Goal: Navigation & Orientation: Find specific page/section

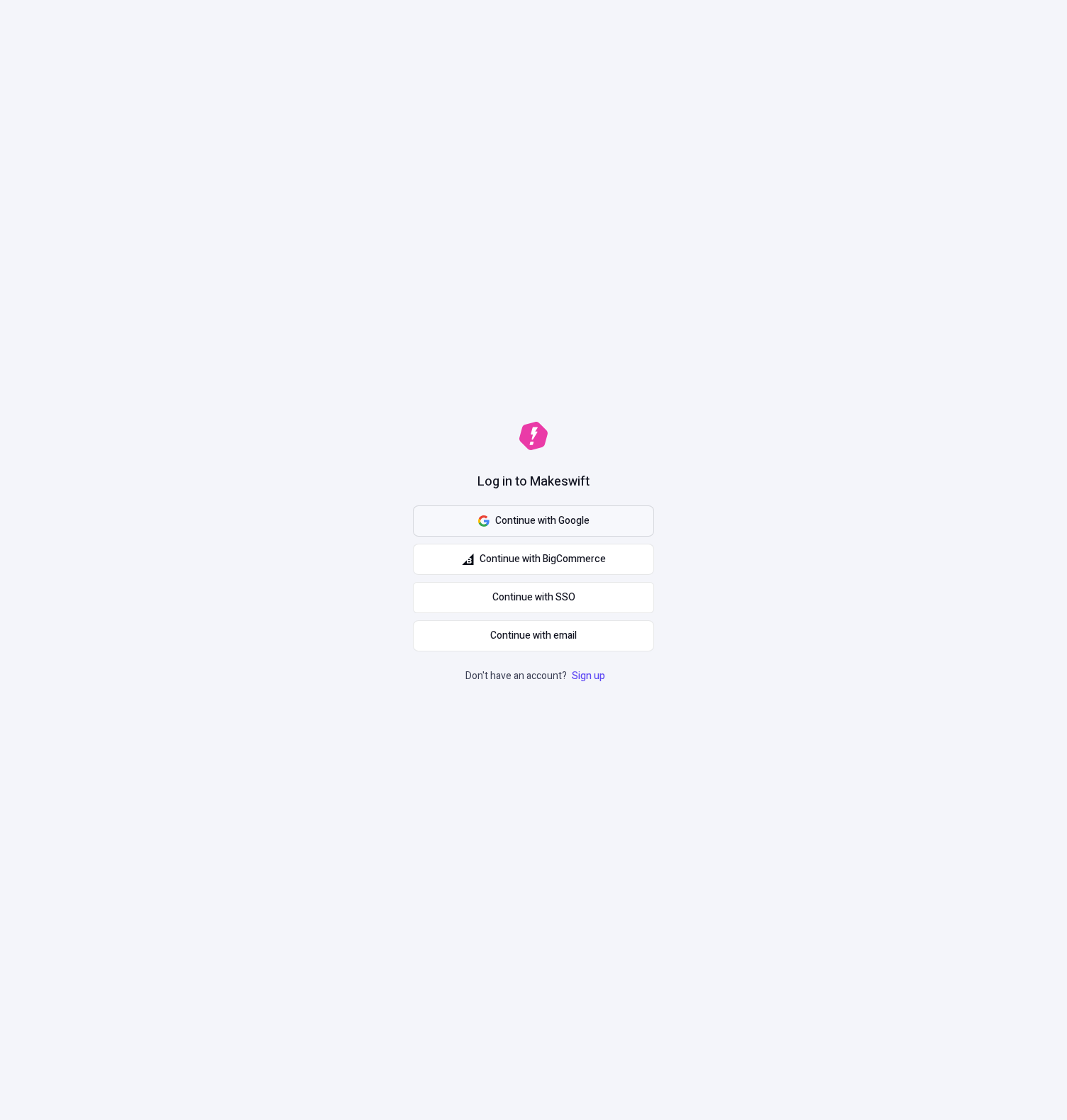
click at [618, 526] on button "Continue with Google" at bounding box center [533, 521] width 241 height 31
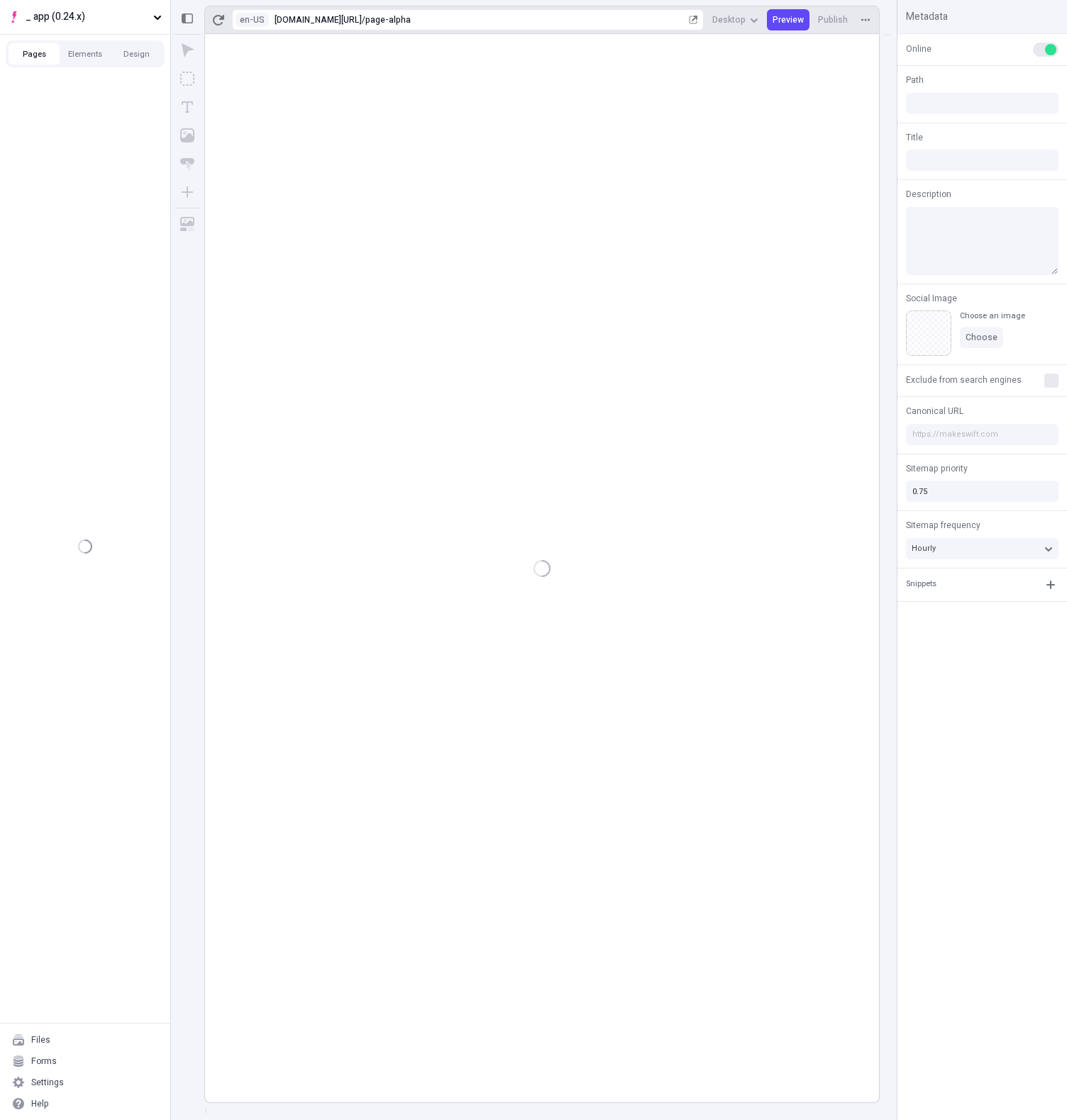
type input "/page-alpha"
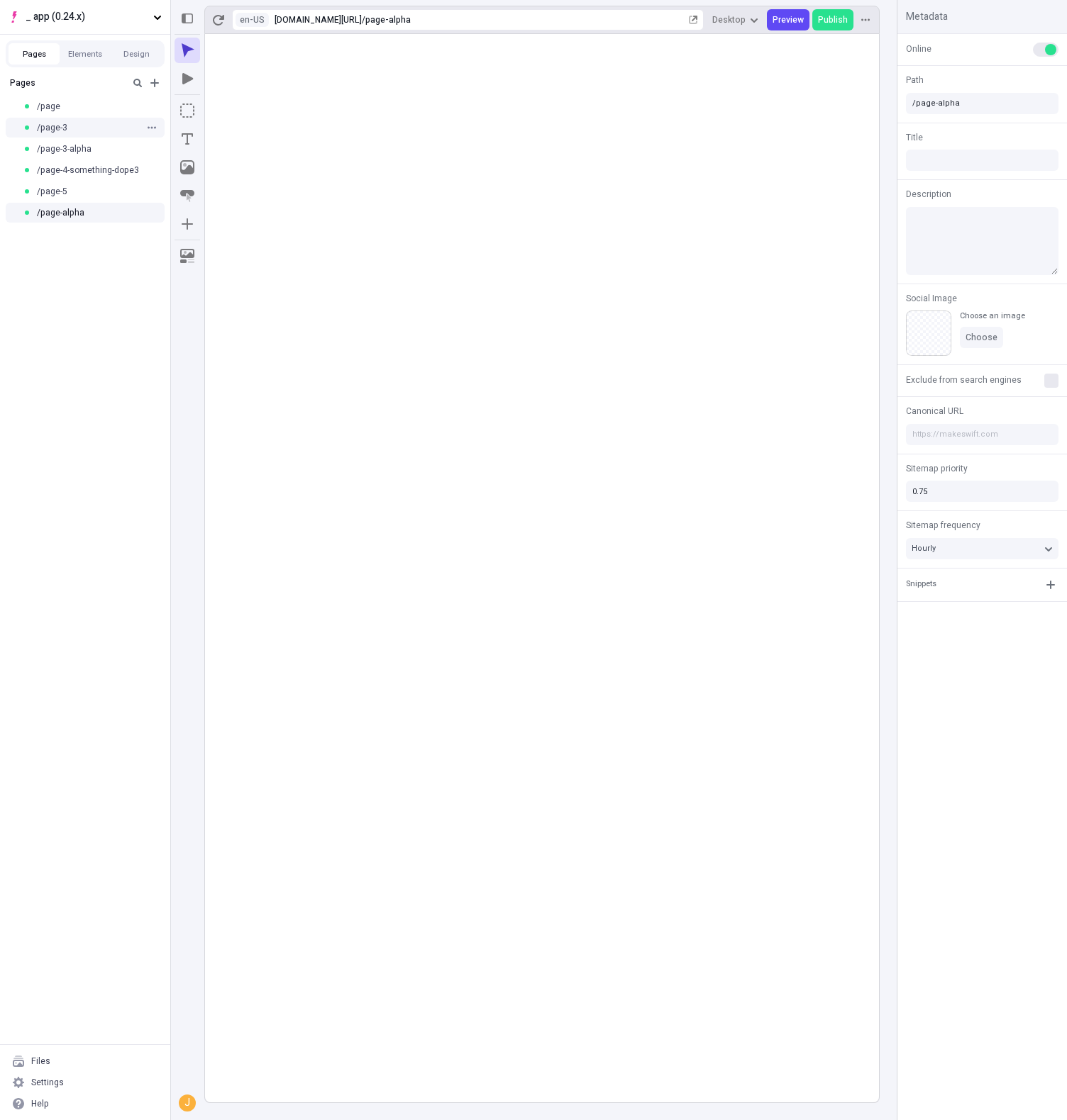
click at [79, 126] on div "/page-3" at bounding box center [80, 128] width 116 height 12
click at [82, 153] on span "/page-3-alpha" at bounding box center [64, 149] width 55 height 12
click at [92, 175] on span "/page-4-something-dope3" at bounding box center [87, 170] width 102 height 12
click at [89, 202] on div "/page-alpha" at bounding box center [85, 212] width 170 height 21
type input "/page-4-something-dope3"
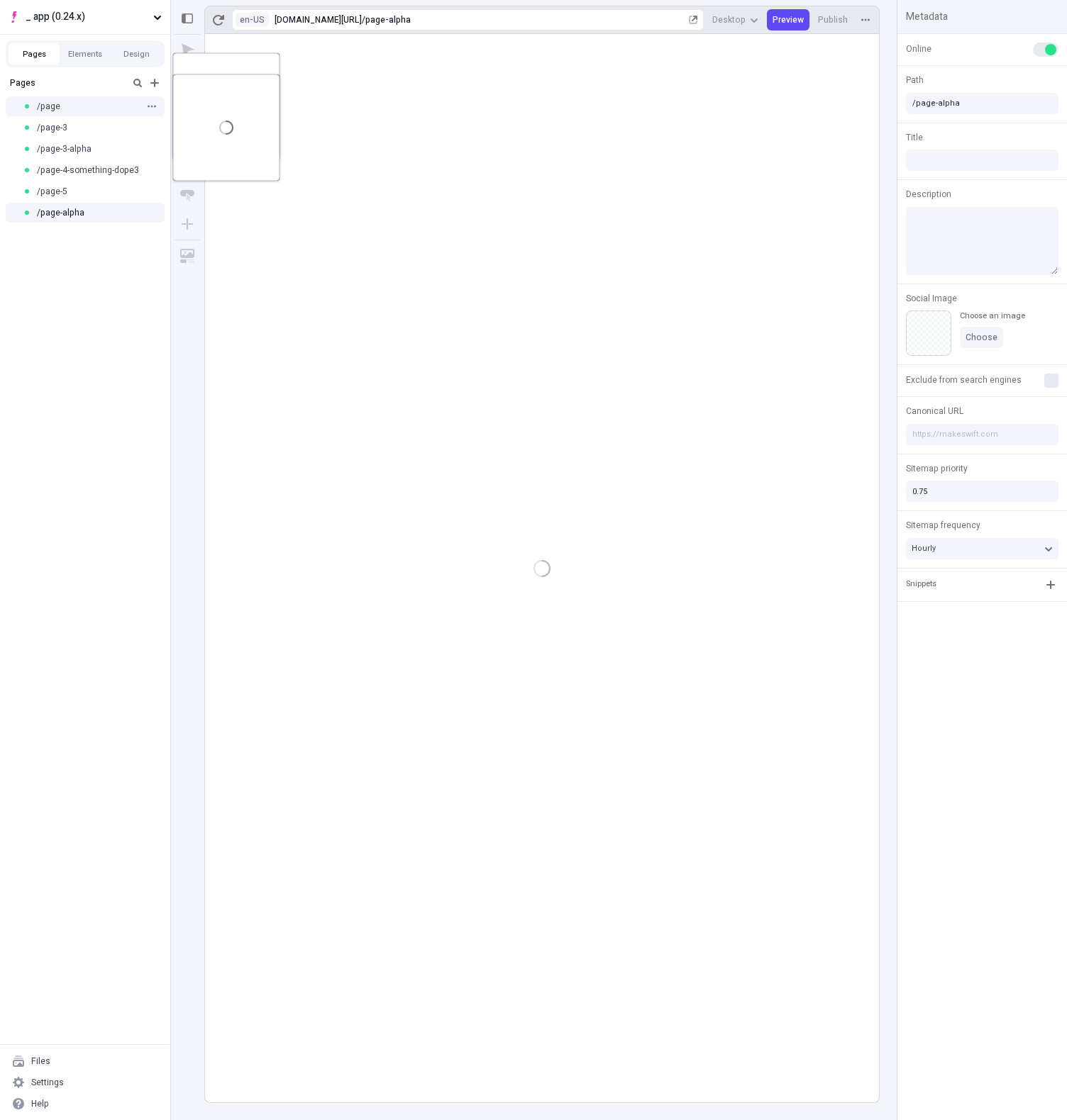
click at [93, 113] on div "/page" at bounding box center [85, 106] width 170 height 21
type input "/page"
click at [137, 88] on button "button" at bounding box center [138, 83] width 17 height 17
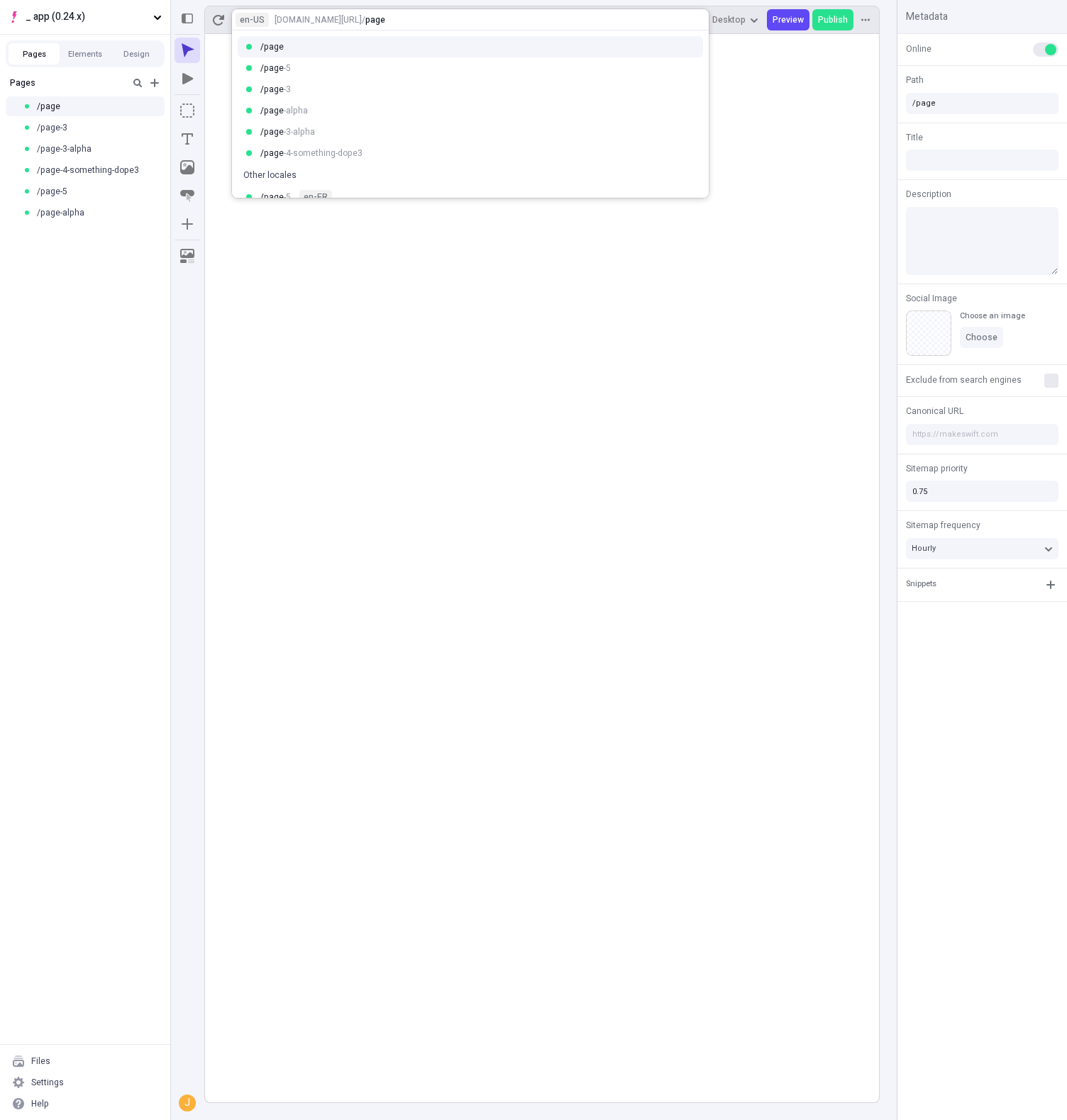
click at [137, 86] on html "_ app (0.24.x) Pages Elements Design Pages /page /page-3 /page-3-alpha /page-4-…" at bounding box center [533, 560] width 1067 height 1120
click at [137, 86] on icon "button" at bounding box center [138, 83] width 9 height 9
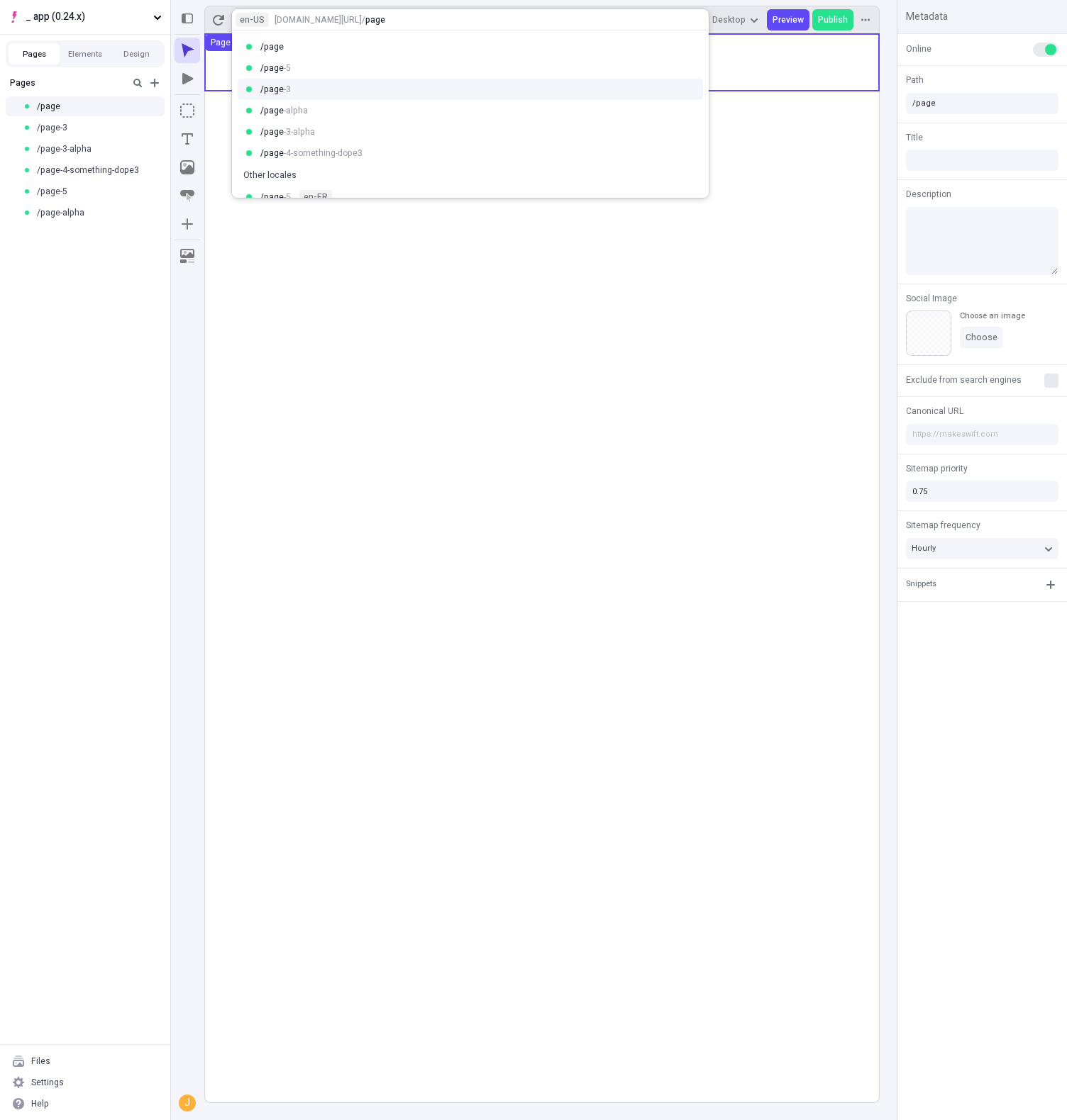
click at [294, 84] on div "/ page -3" at bounding box center [478, 90] width 437 height 12
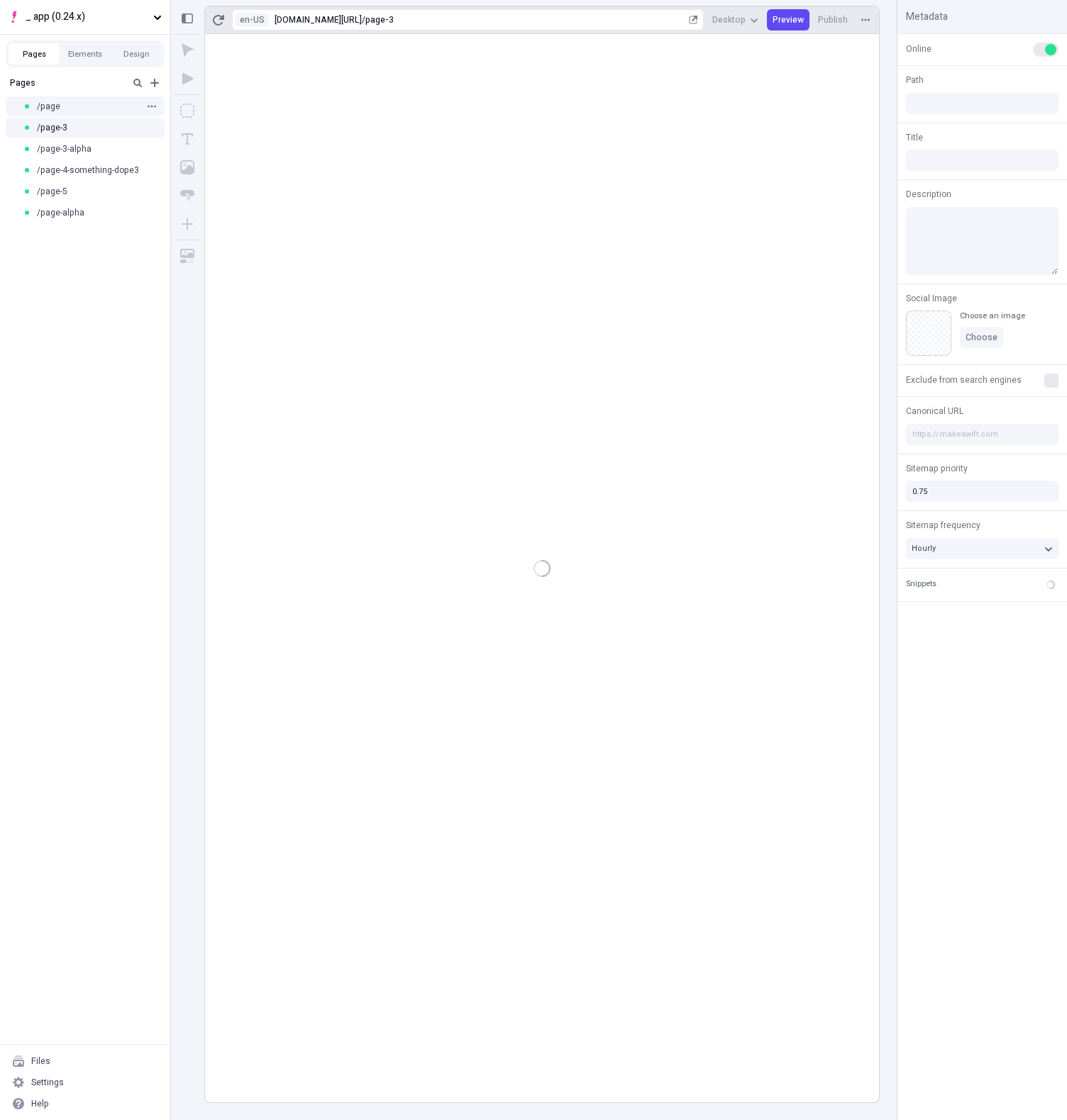
type input "/page-3"
click at [137, 86] on icon "button" at bounding box center [138, 83] width 9 height 9
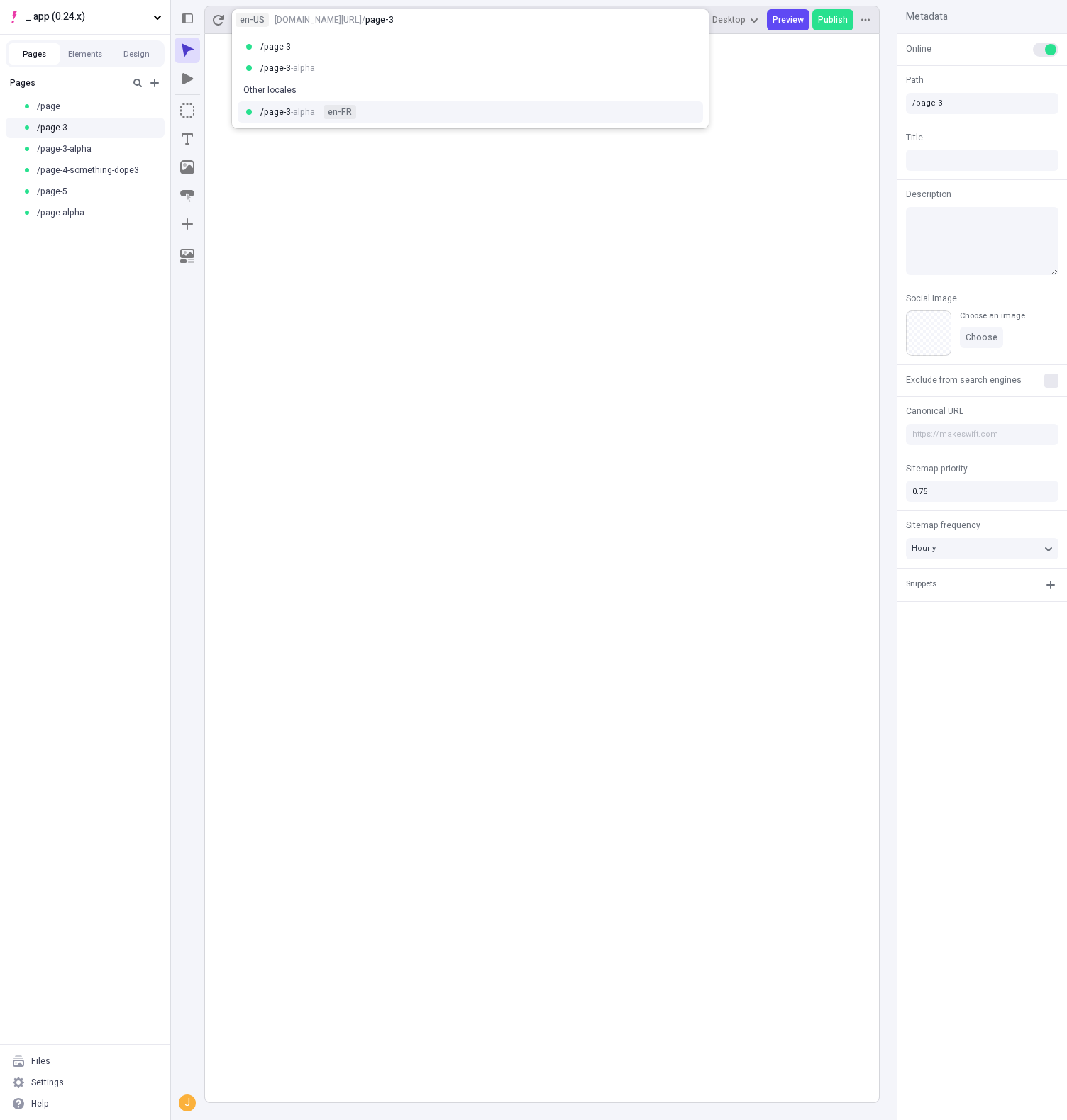
click at [292, 115] on span "-alpha" at bounding box center [303, 112] width 24 height 13
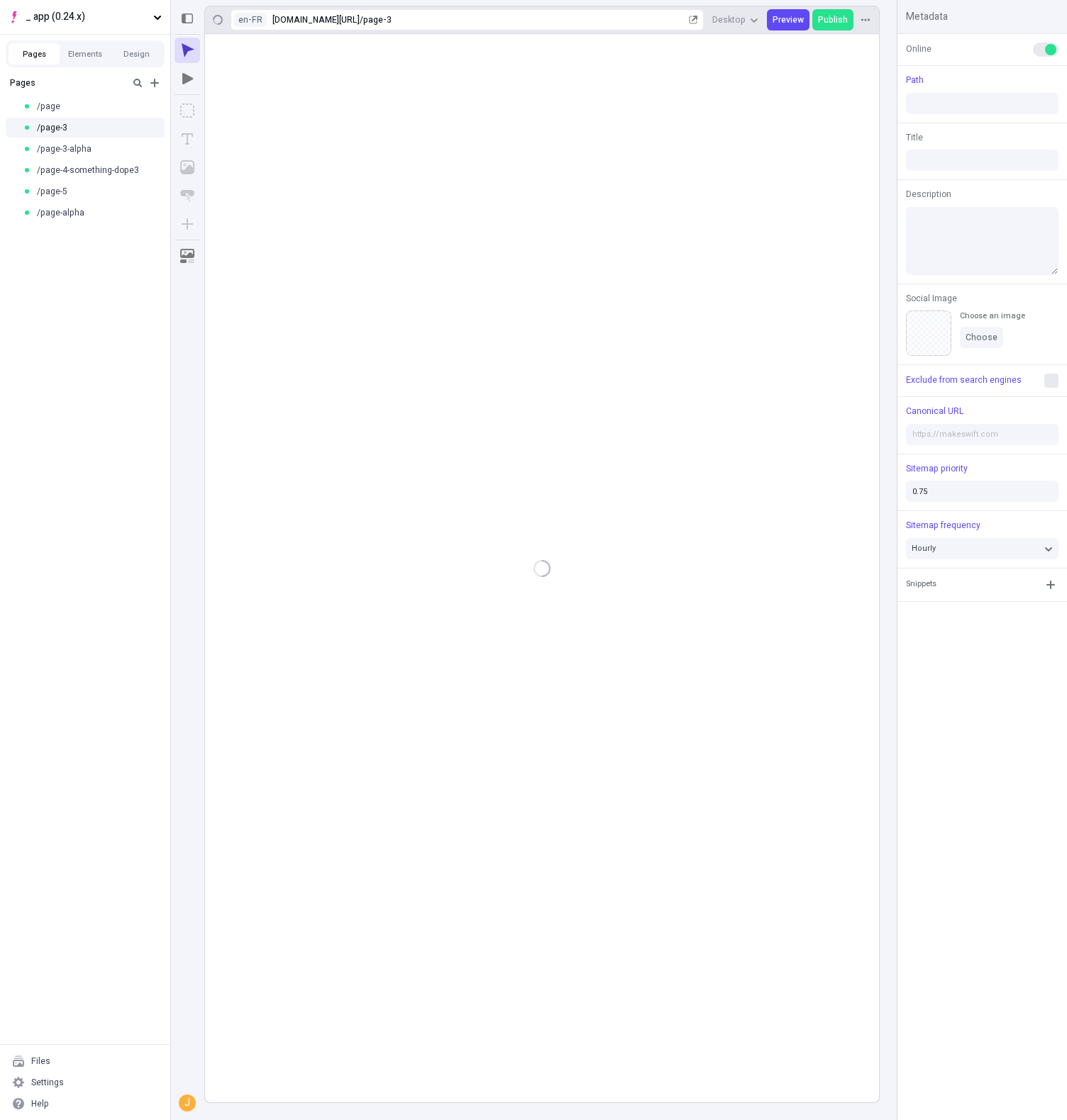
type input "/page-3-alpha"
click at [79, 19] on span "_ app (0.24.x)" at bounding box center [86, 17] width 122 height 16
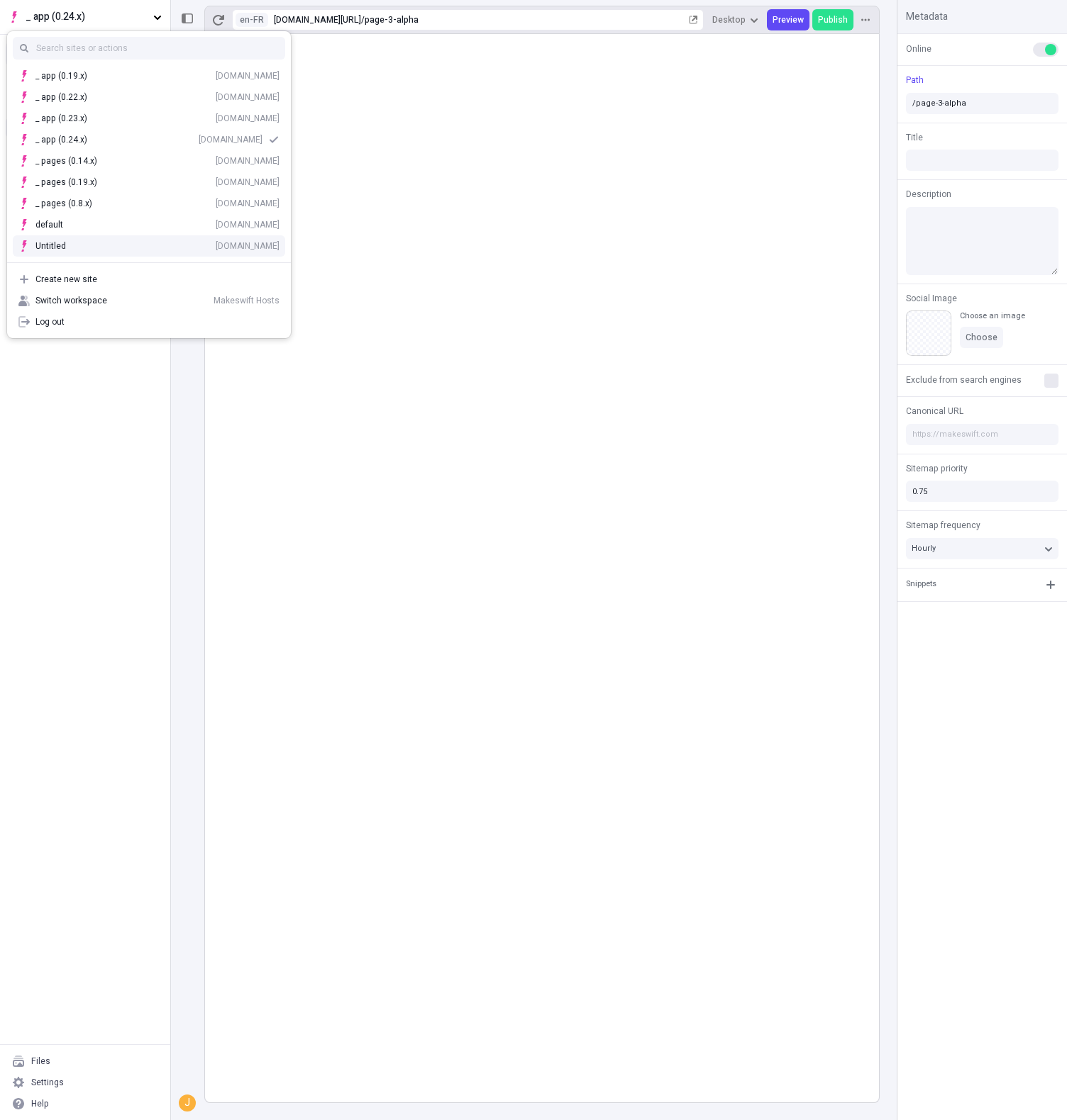
click at [111, 235] on div "default 914hkr0q7m.staging.makeswift.site" at bounding box center [149, 225] width 284 height 21
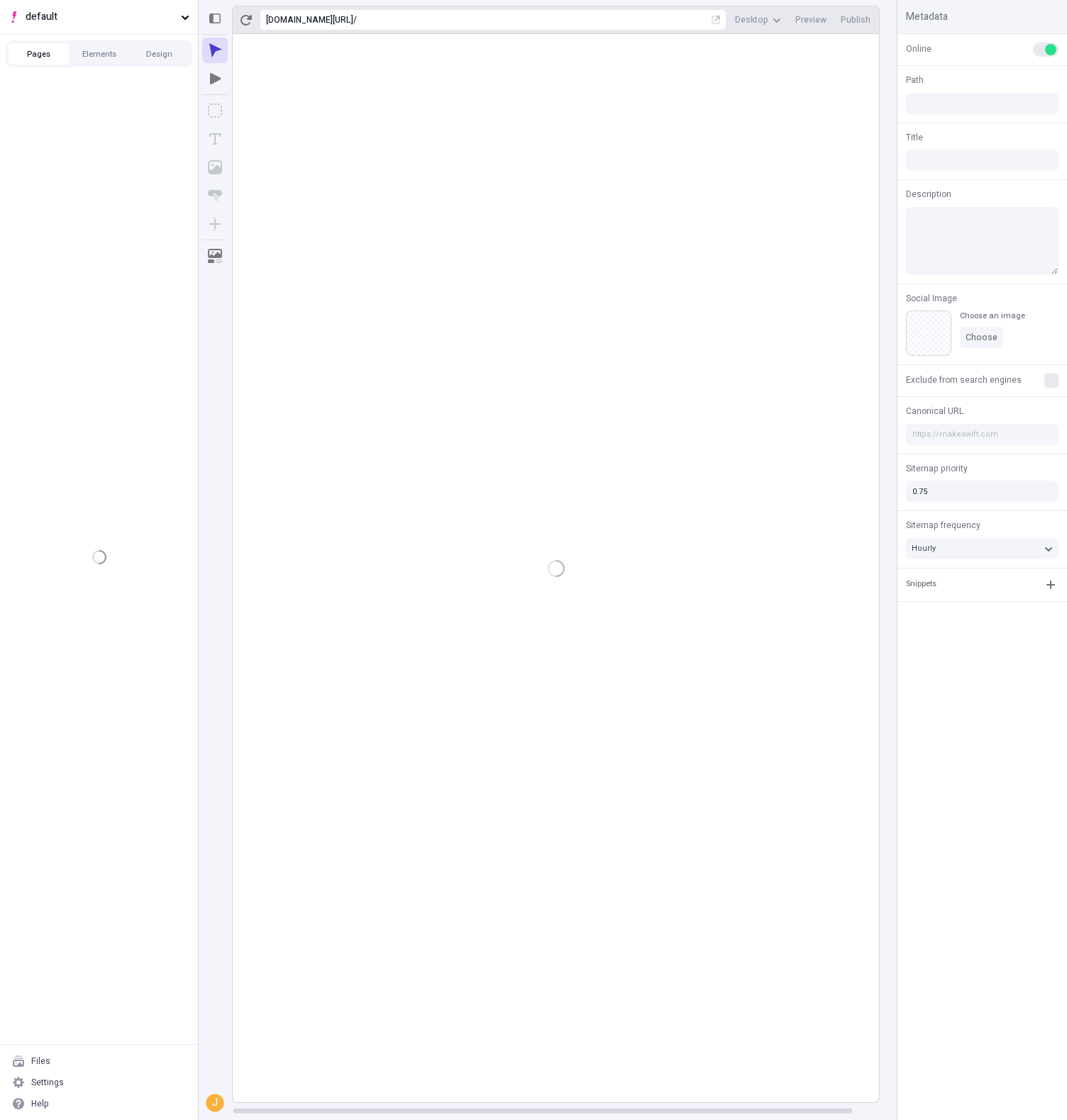
type input "/page-3asdfasdf"
click at [52, 98] on div "/page" at bounding box center [99, 106] width 198 height 21
click at [74, 129] on div "/page-2" at bounding box center [94, 128] width 144 height 12
type input "/page-2"
click at [100, 146] on div "/page-3asdfasdf" at bounding box center [94, 149] width 144 height 12
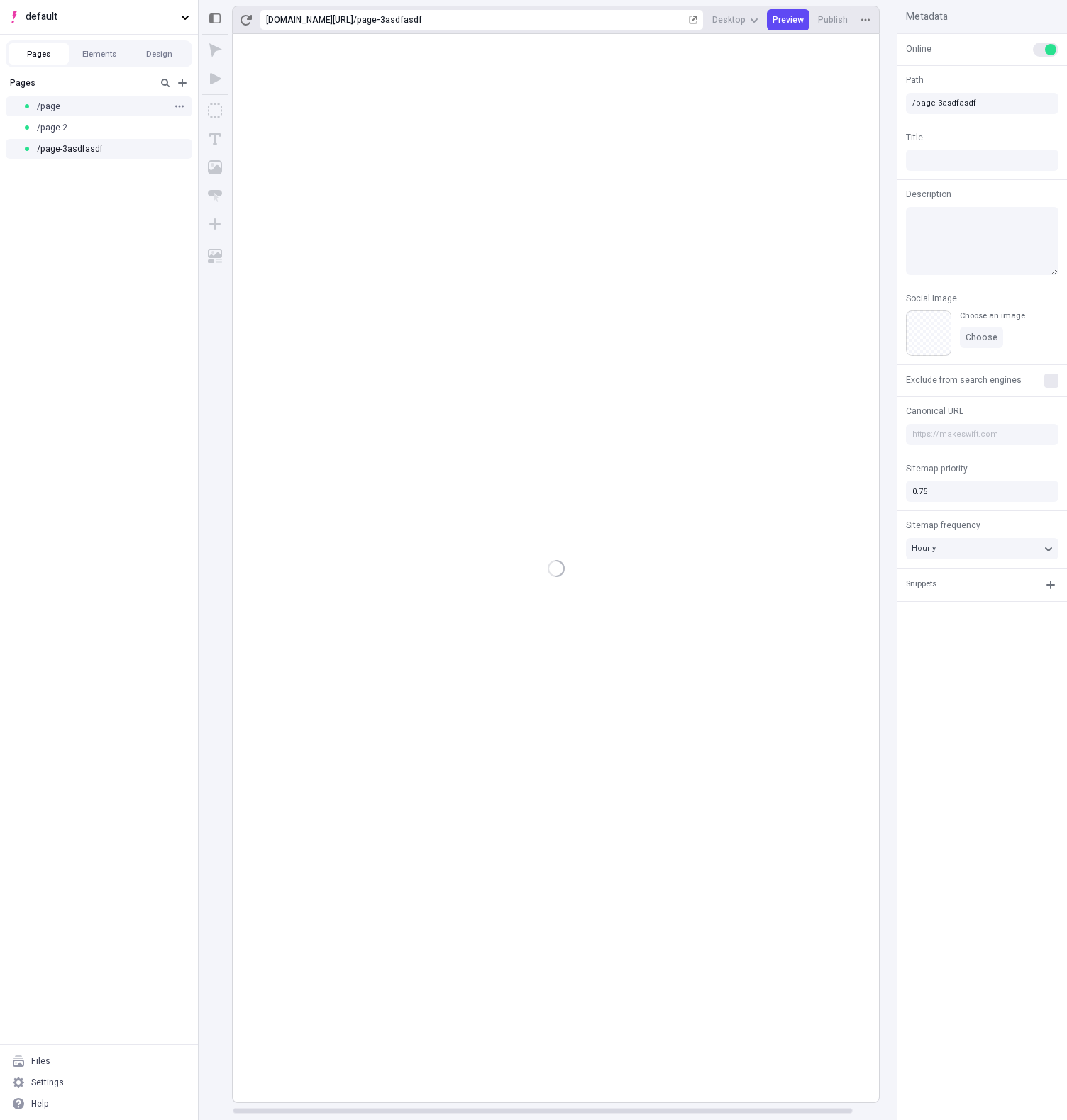
click at [86, 115] on div "/page" at bounding box center [99, 106] width 198 height 21
type input "my dope title"
type textarea "description"
checkbox input "true"
type input "1"
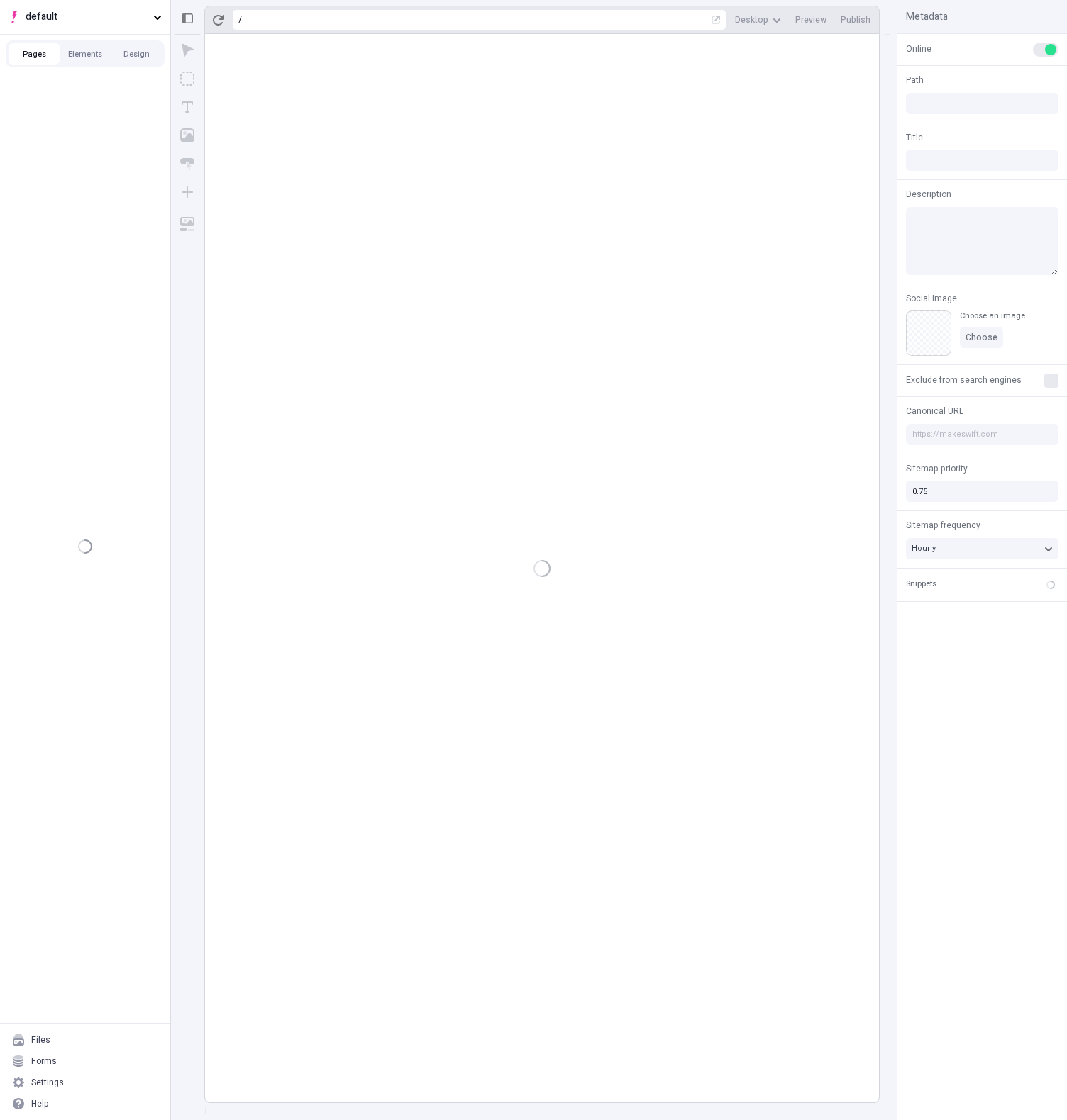
checkbox input "true"
type input "1"
type input "my dope title"
type textarea "description"
type input "/page"
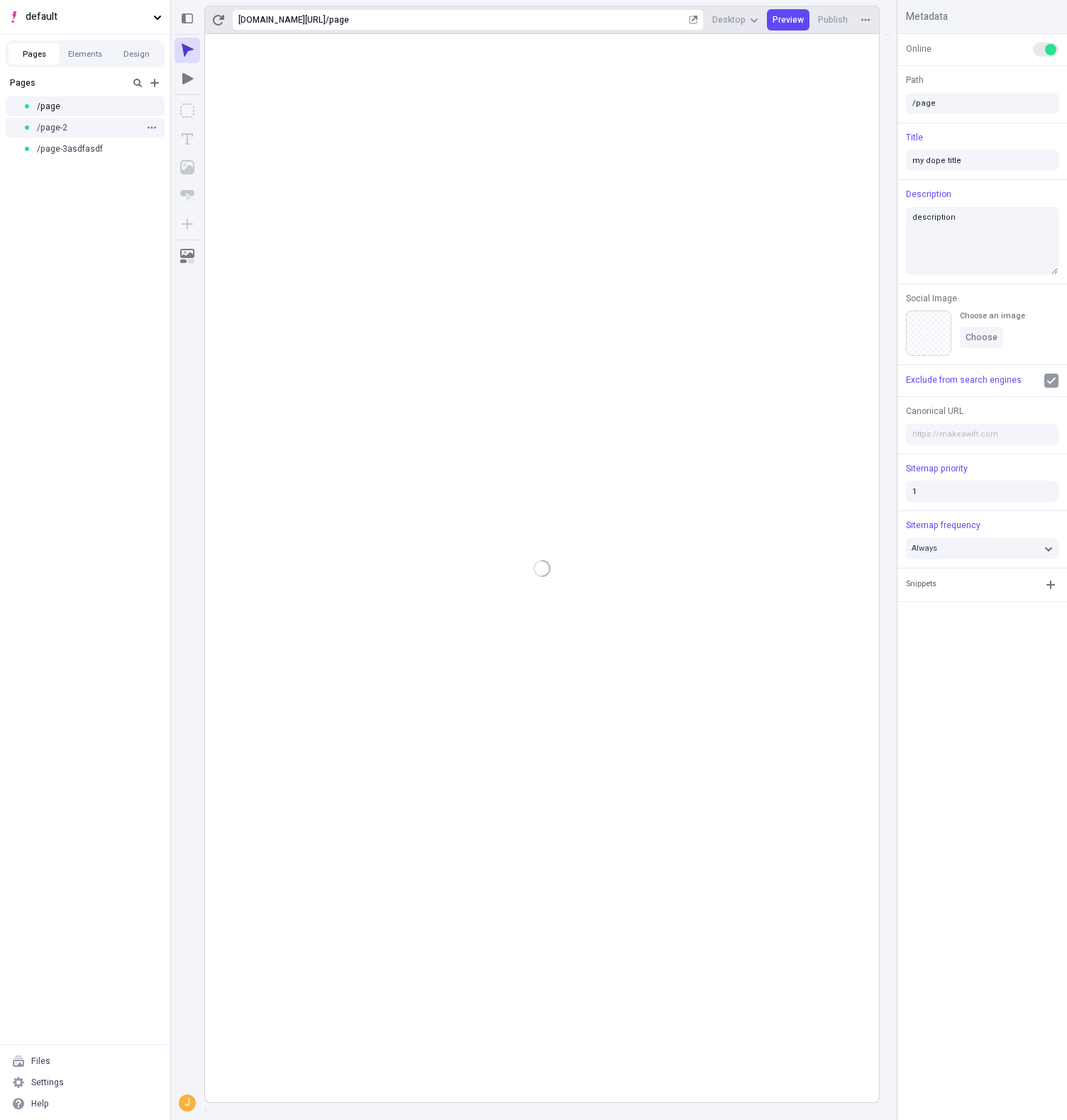
click at [62, 124] on span "/page-2" at bounding box center [52, 128] width 30 height 12
click at [66, 143] on span "/page-3asdfasdf" at bounding box center [69, 149] width 66 height 12
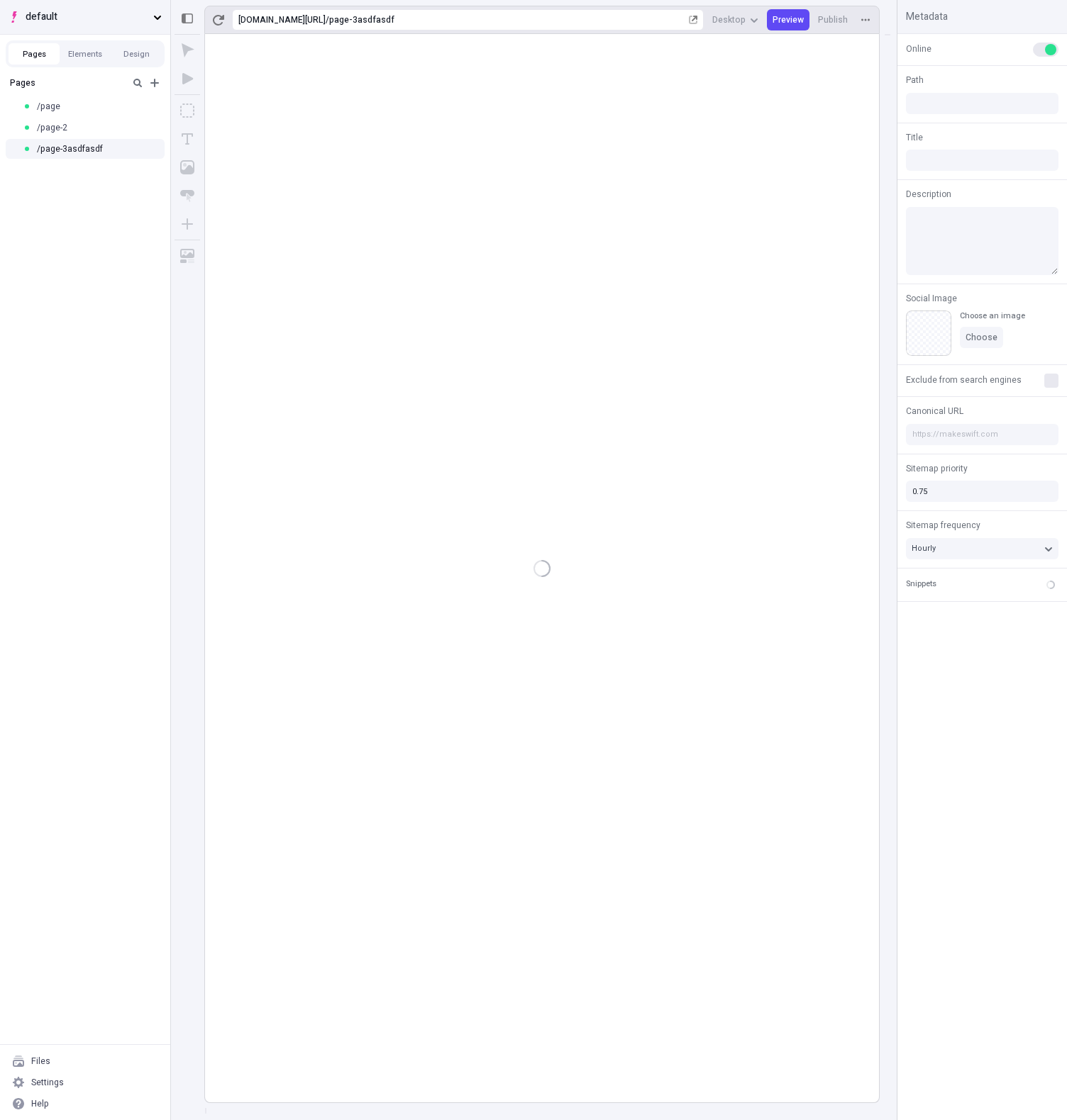
click at [87, 31] on button "default" at bounding box center [85, 17] width 170 height 34
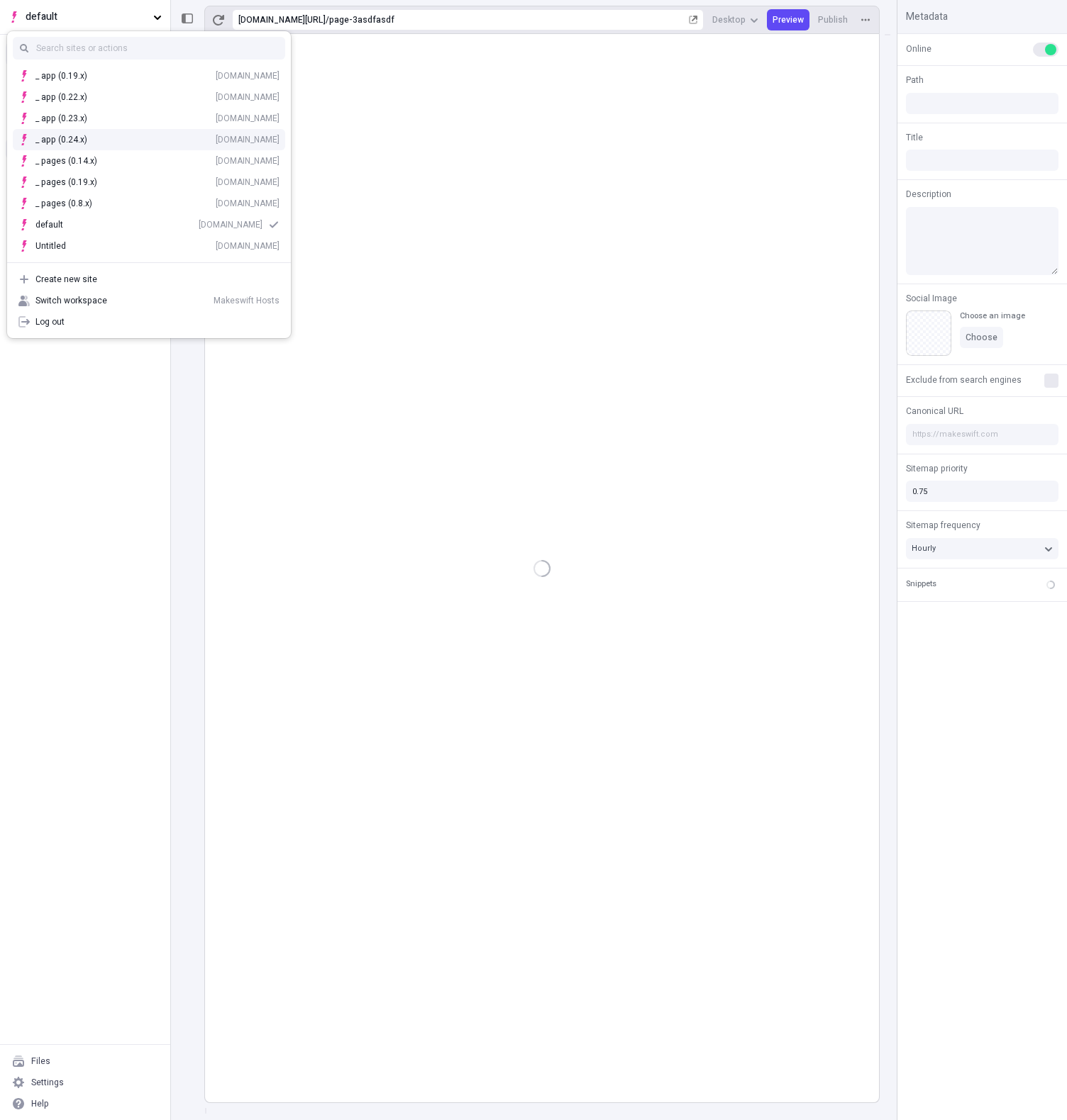
click at [126, 145] on div "_ app (0.24.x) hosts-staging-app-024x.vercel.app" at bounding box center [149, 139] width 284 height 21
type input "/page-3asdfasdf"
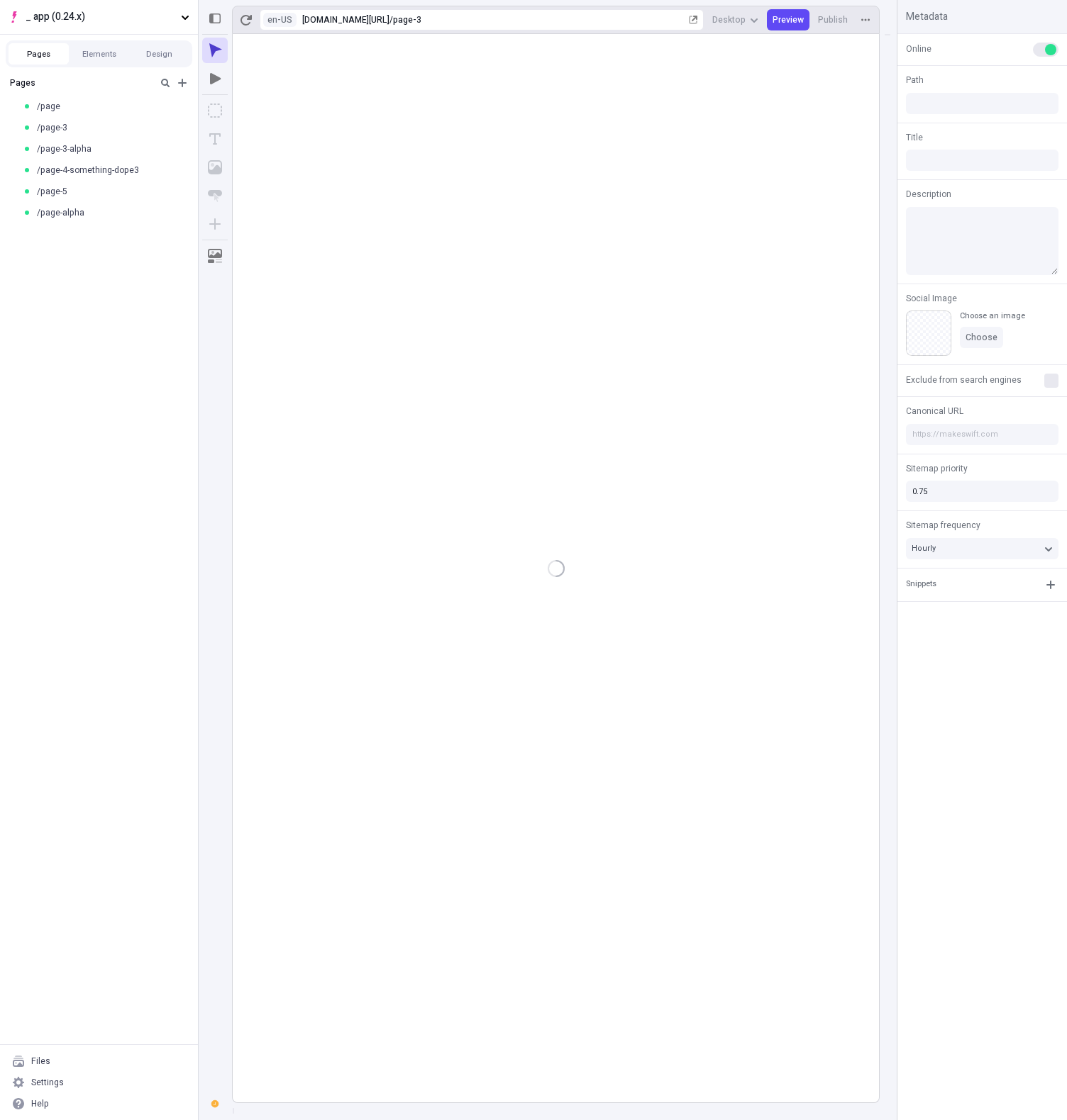
type input "/page-3"
click at [98, 124] on div "/page-3" at bounding box center [94, 128] width 144 height 12
click at [98, 198] on div "/page-5" at bounding box center [99, 191] width 198 height 21
type input "/page-5"
click at [95, 212] on div "/page-alpha" at bounding box center [94, 213] width 144 height 12
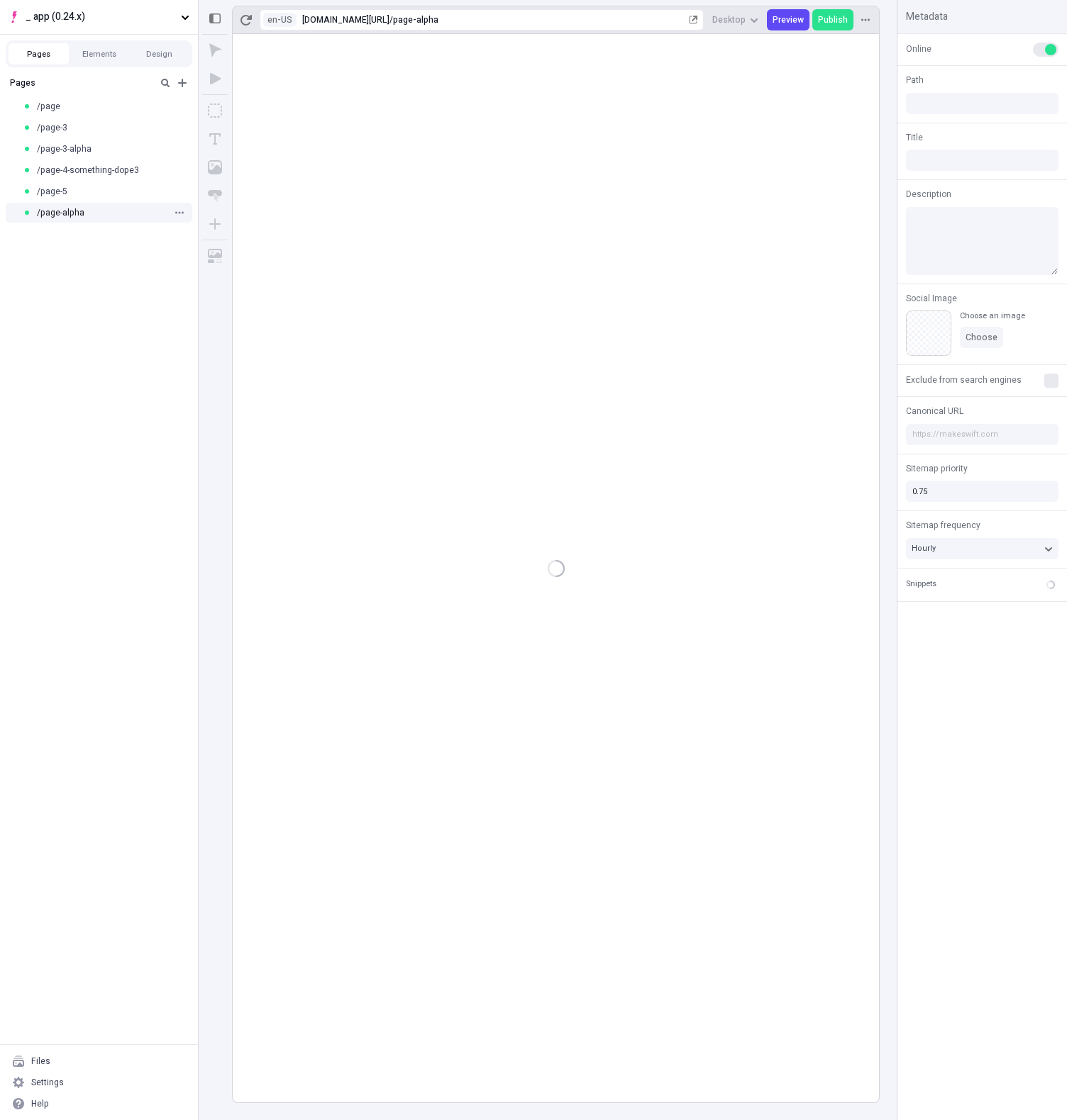
type input "/page-alpha"
click at [59, 112] on div "/page" at bounding box center [99, 106] width 198 height 21
type input "/page"
click at [129, 144] on div "/page-3-alpha" at bounding box center [94, 149] width 144 height 12
type input "/page-3-alpha"
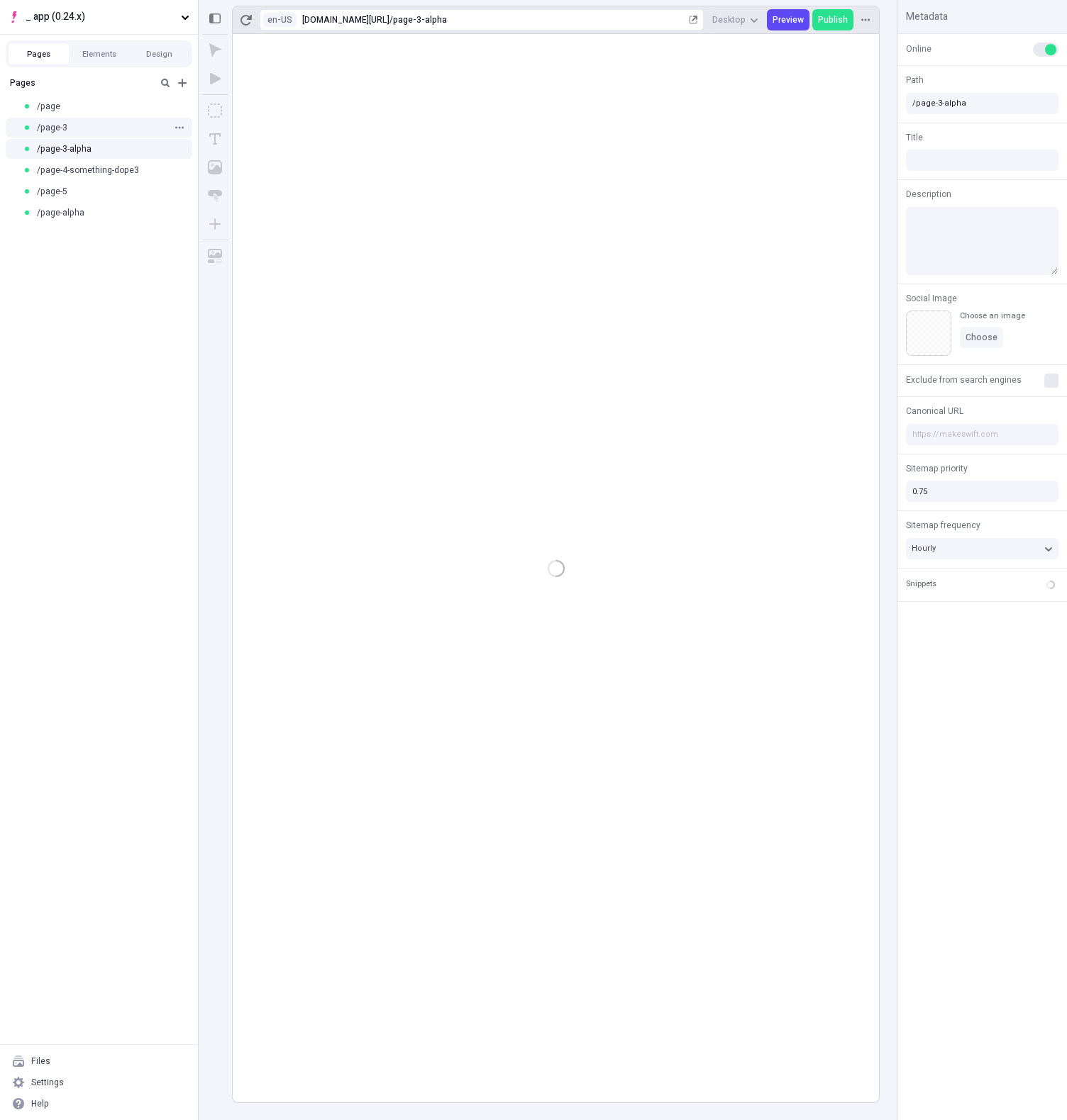
click at [139, 122] on div "/page-3" at bounding box center [94, 128] width 144 height 12
click at [116, 181] on div "/page-5" at bounding box center [99, 191] width 198 height 21
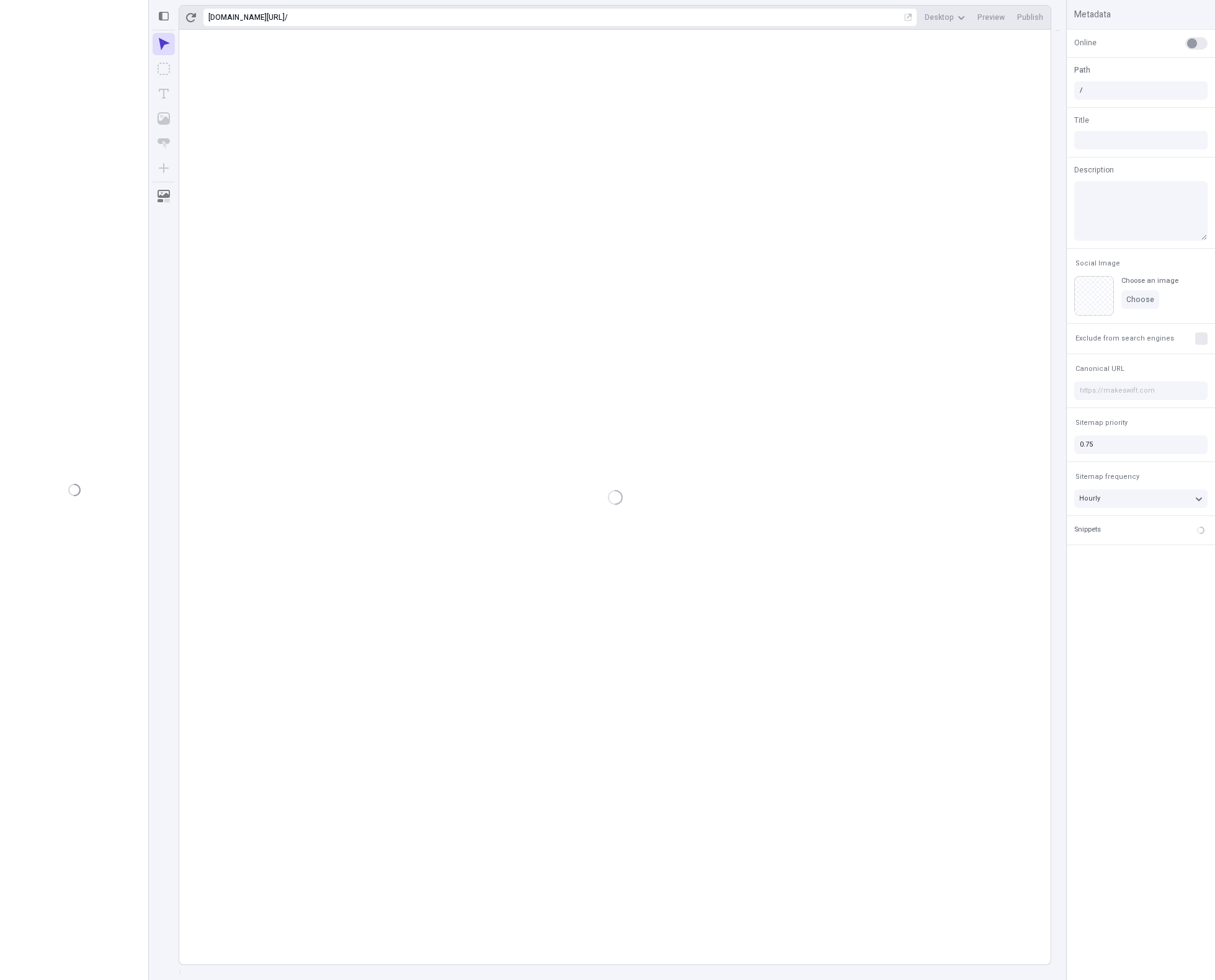
type input "/page-5"
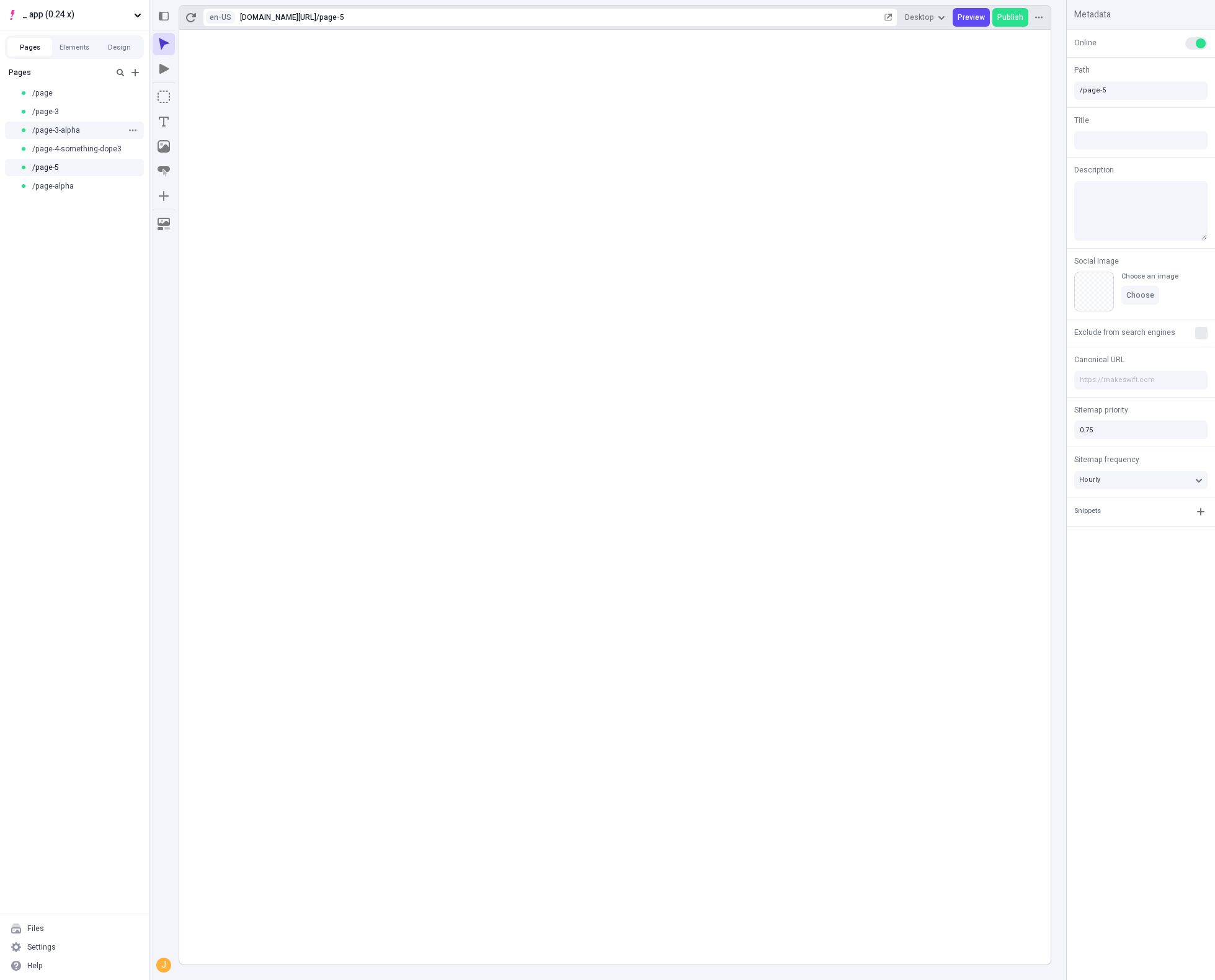
click at [57, 122] on div "/page-3-alpha" at bounding box center [75, 130] width 149 height 18
type input "/page-5"
click at [85, 100] on div "/page" at bounding box center [75, 93] width 149 height 18
type input "/page"
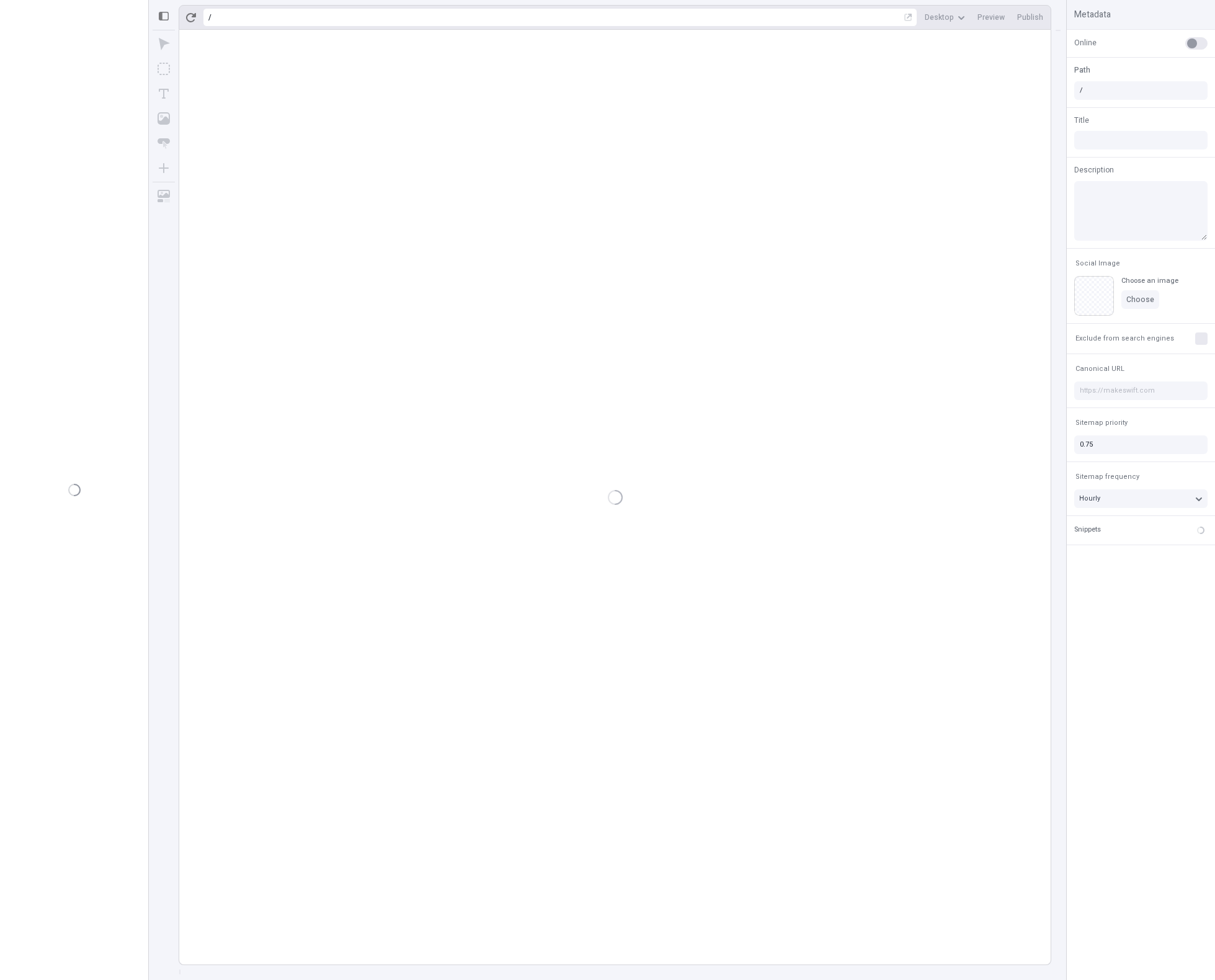
type input "/page"
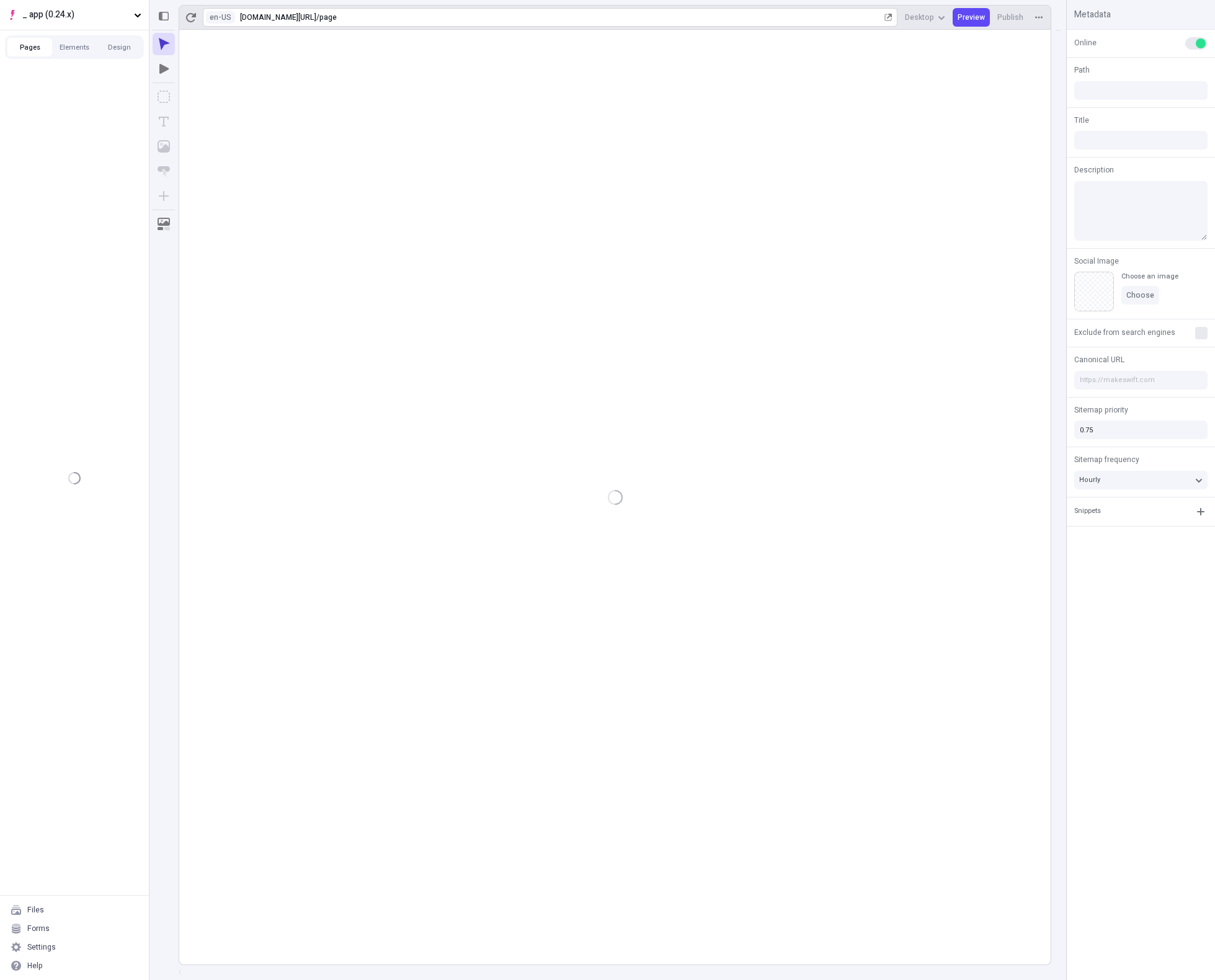
type input "/page"
click at [224, 19] on html "_ app (0.24.x) Pages Elements Design Pages /page /page-3 /page-3-alpha /page-4-…" at bounding box center [607, 490] width 1215 height 980
click at [265, 69] on div "English (France)" at bounding box center [305, 67] width 103 height 10
type input "/page-alpha"
click at [76, 128] on span "/page-3-alpha" at bounding box center [56, 130] width 48 height 10
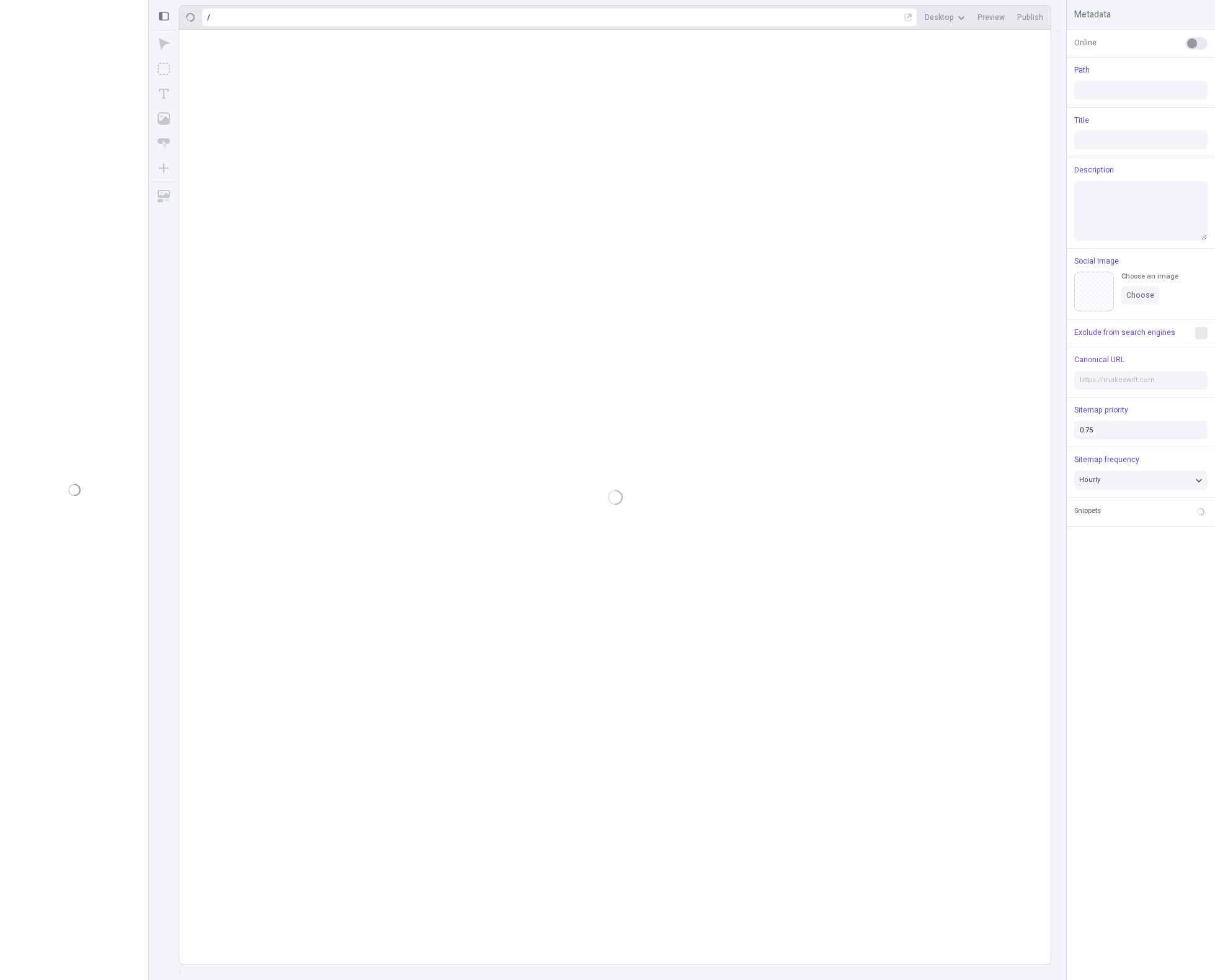
type input "/page-3-alpha"
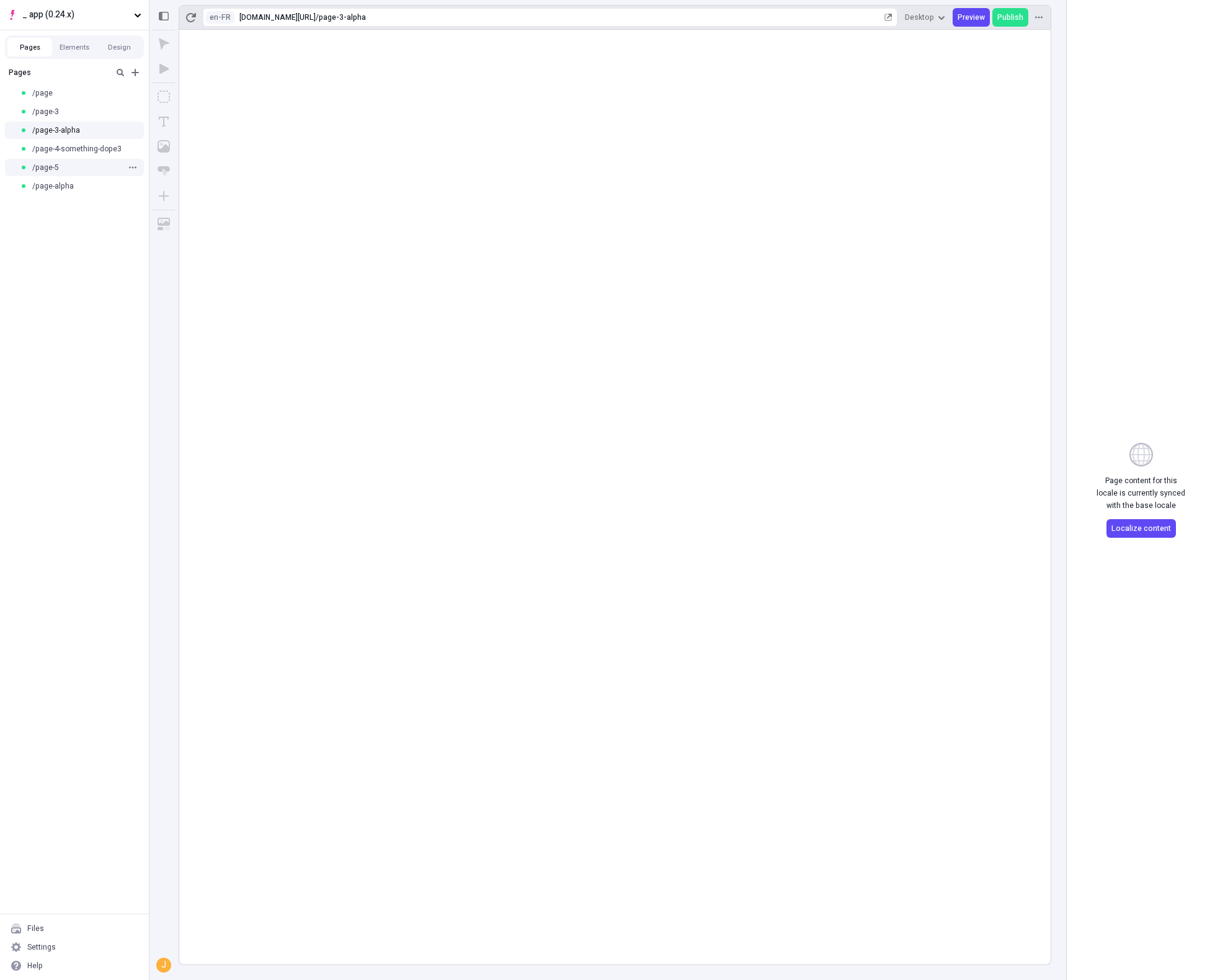
click at [98, 172] on div "/page-5" at bounding box center [75, 167] width 149 height 18
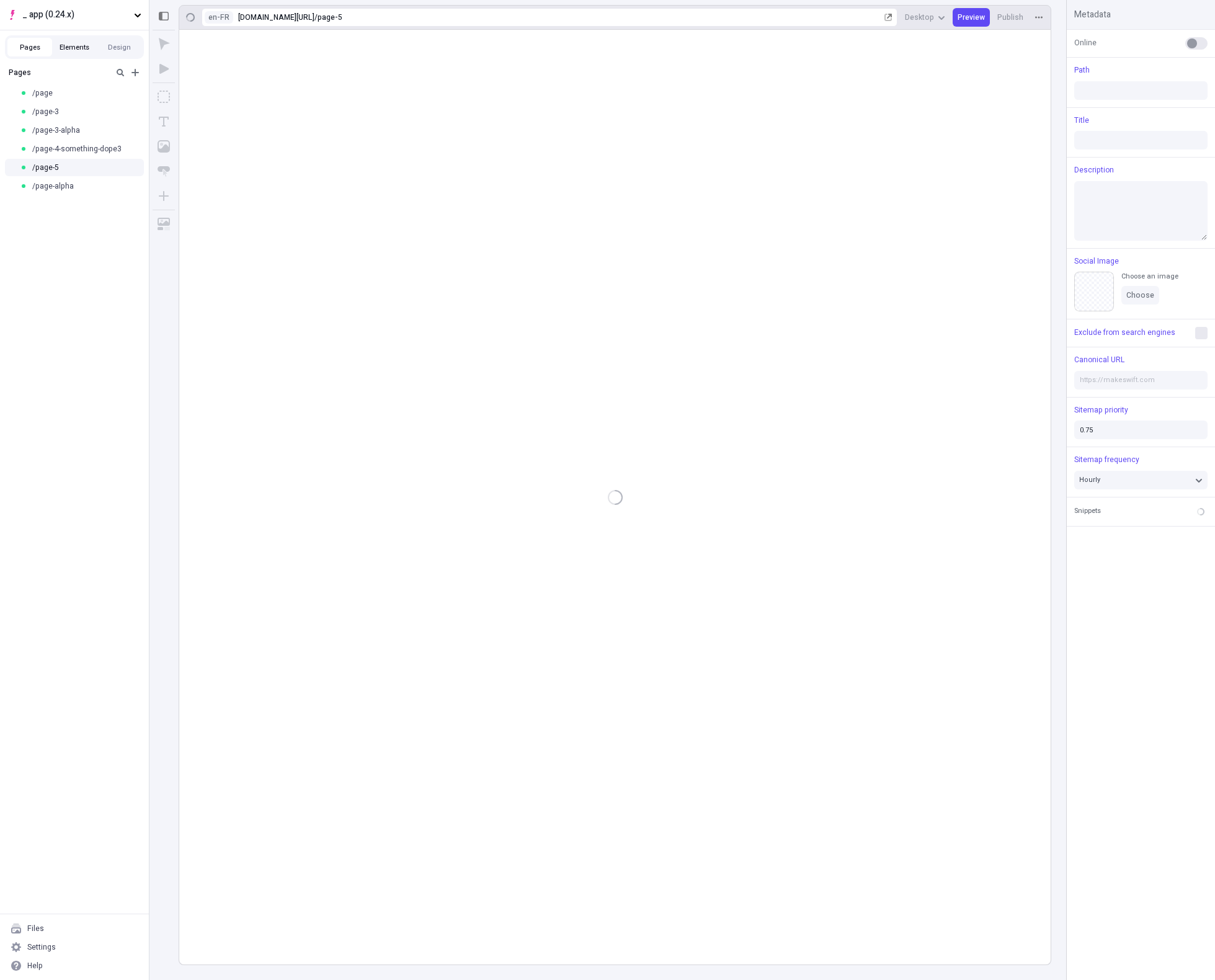
drag, startPoint x: 82, startPoint y: 51, endPoint x: 59, endPoint y: 51, distance: 23.0
click at [82, 51] on button "Elements" at bounding box center [74, 47] width 45 height 18
type input "/page-5"
click at [25, 51] on button "Pages" at bounding box center [30, 47] width 45 height 18
type input "/page-5"
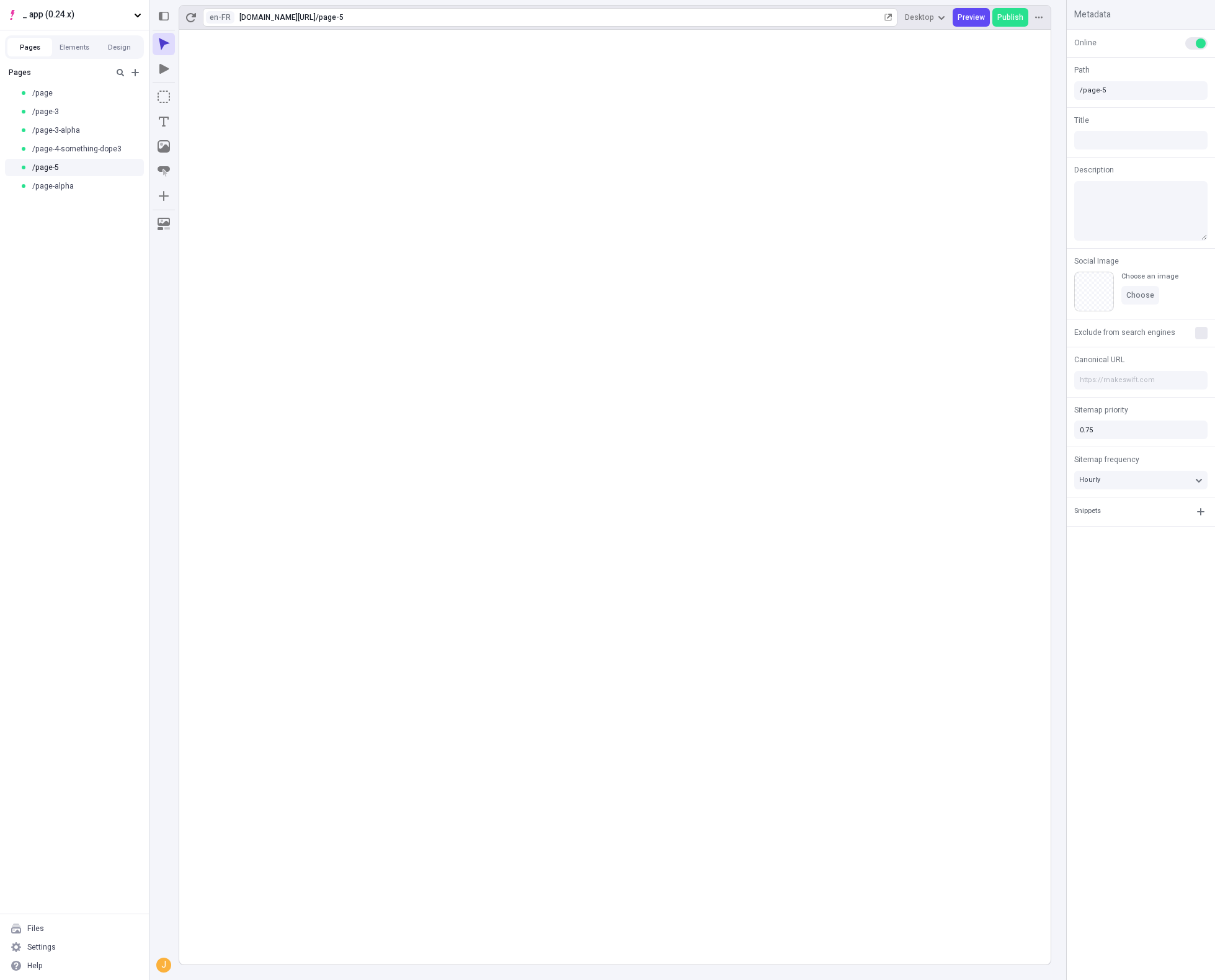
click at [214, 23] on div "en-FR https://hosts-staging-app-024x.vercel.app/en-FR / page-5" at bounding box center [550, 17] width 695 height 18
click at [209, 148] on rect at bounding box center [615, 497] width 871 height 935
click at [219, 18] on html "_ app (0.24.x) Pages Elements Design Pages /page /page-3 /page-3-alpha /page-4-…" at bounding box center [607, 490] width 1215 height 980
click at [263, 40] on div "English (United States)" at bounding box center [305, 38] width 103 height 10
type input "/page-5"
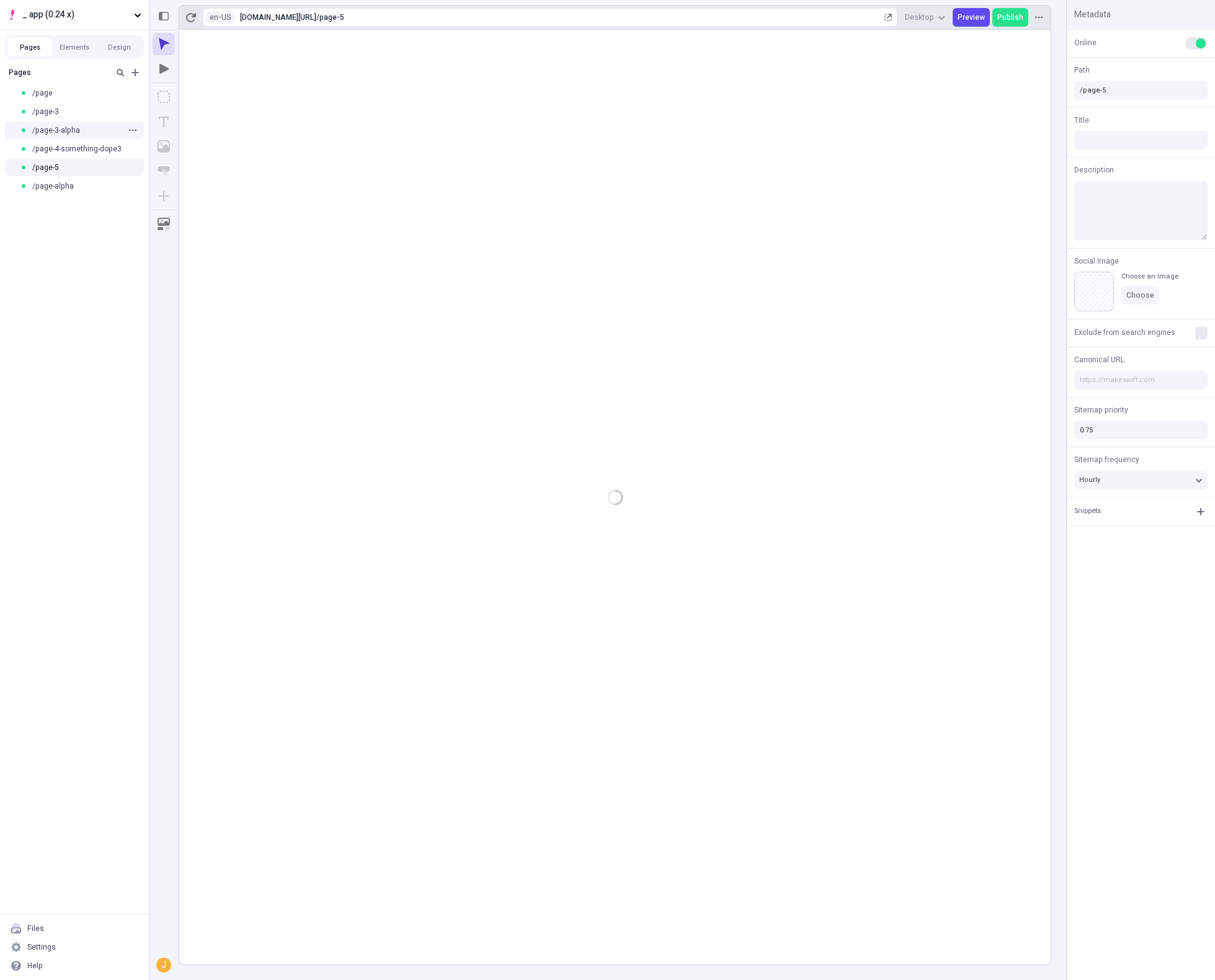
click at [79, 128] on div "/page-3-alpha" at bounding box center [70, 130] width 102 height 10
type input "/page-3-alpha"
click at [118, 146] on span "/page-4-something-dope3" at bounding box center [76, 149] width 89 height 10
type input "/page-4-something-dope3"
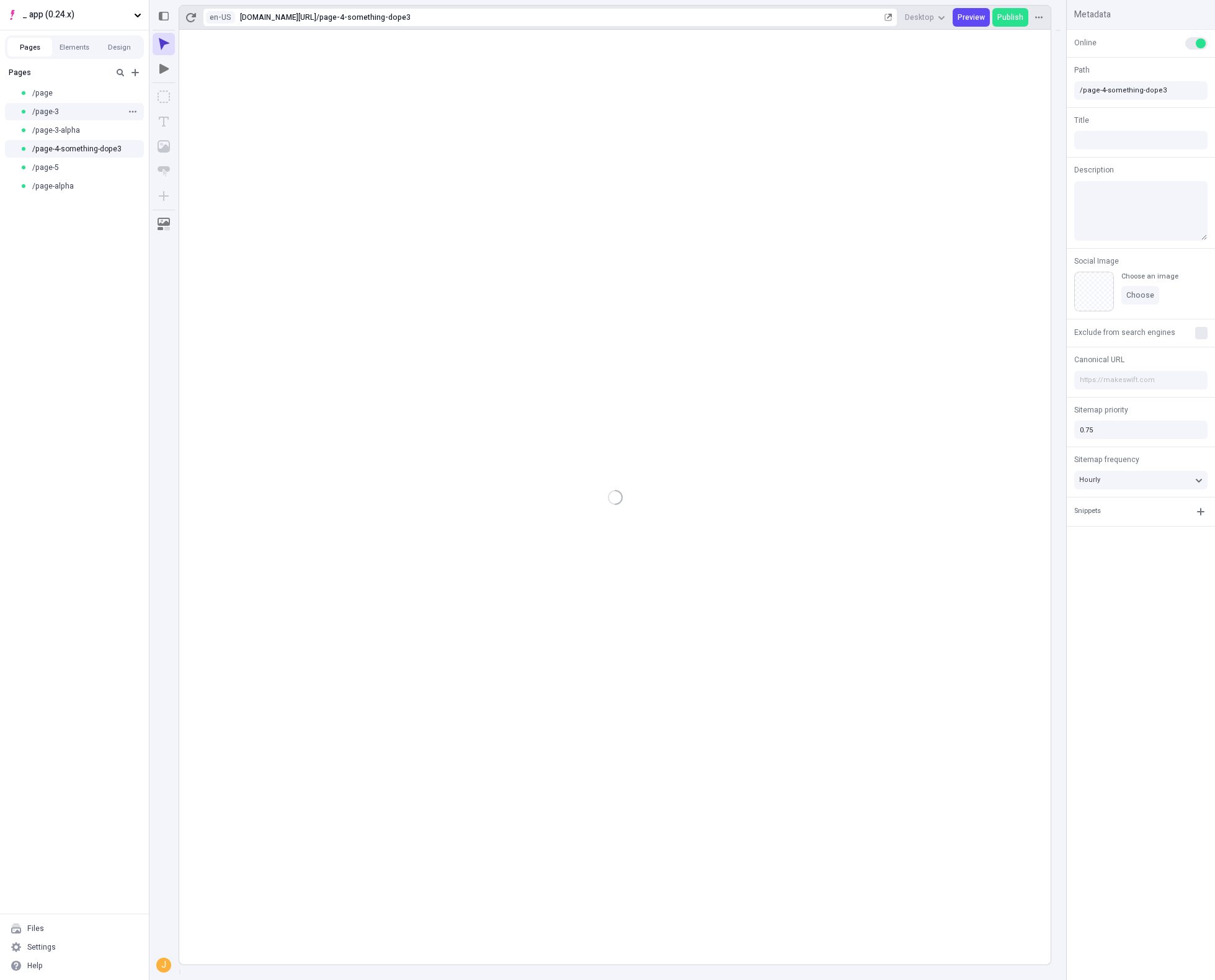
click at [68, 119] on div "/page-3" at bounding box center [75, 111] width 149 height 18
type input "/page-3"
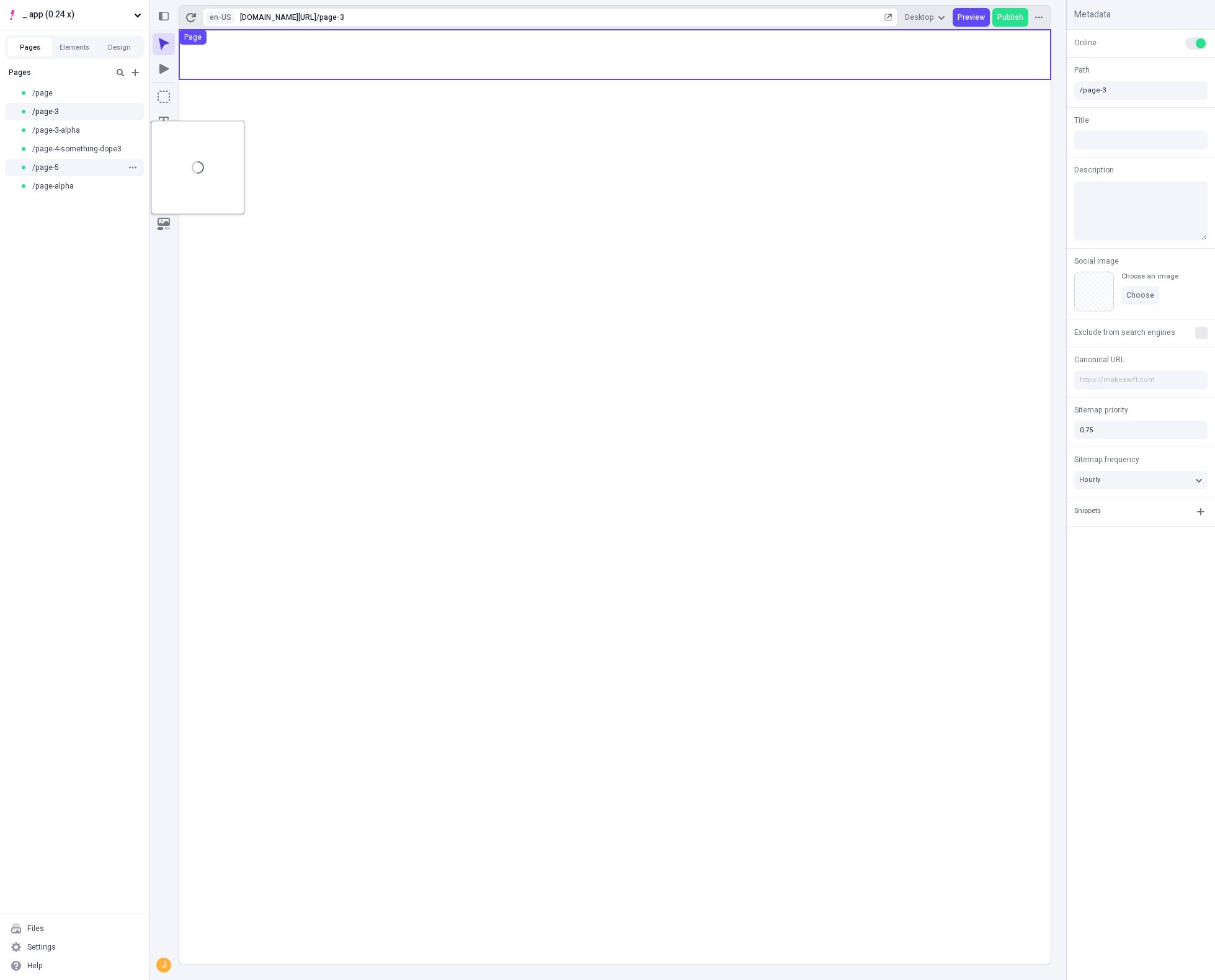
click at [93, 168] on div "/page-5" at bounding box center [70, 167] width 102 height 10
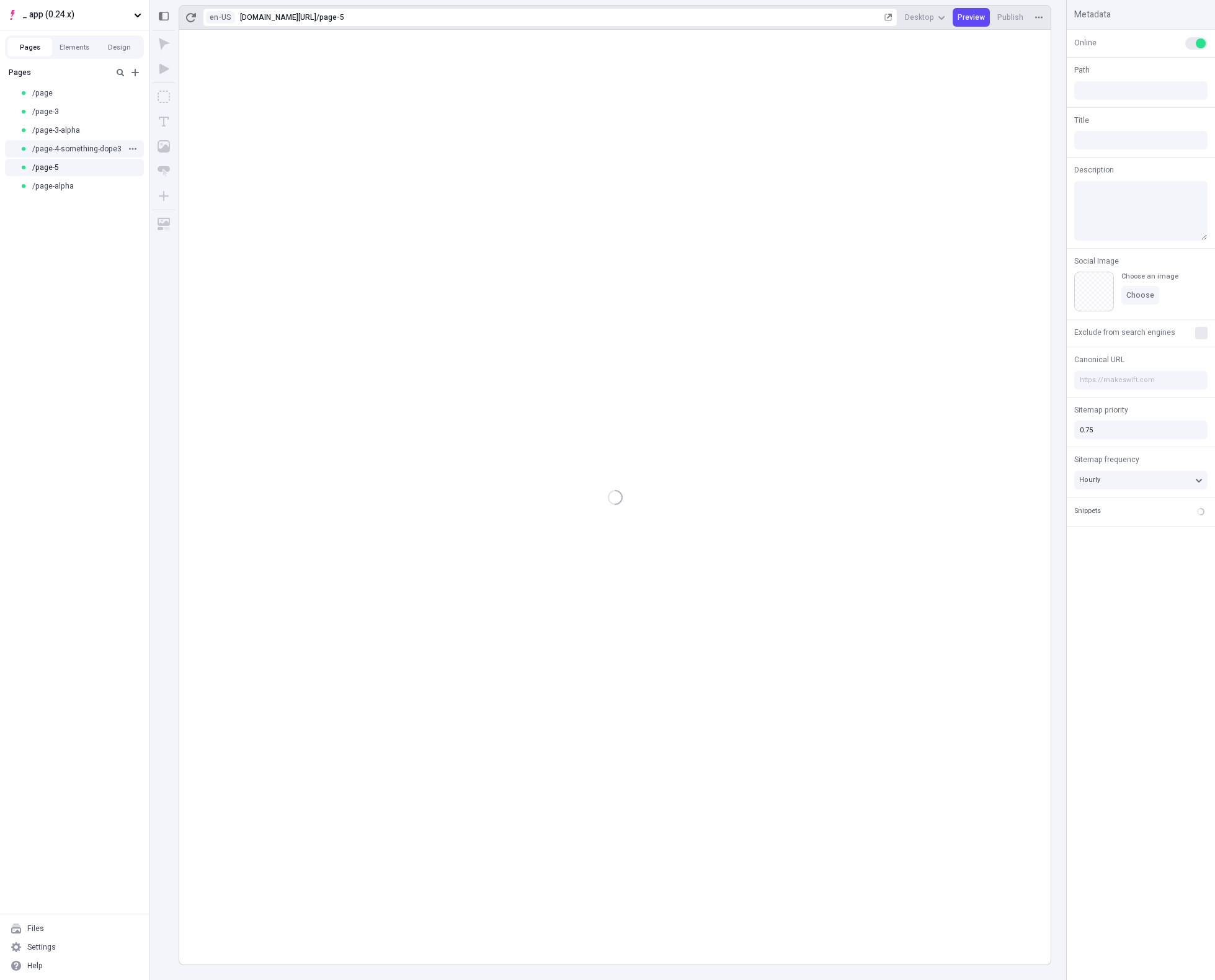
click at [97, 140] on div "/page-4-something-dope3" at bounding box center [75, 148] width 149 height 18
type input "/page-5"
click at [82, 126] on div "/page-3-alpha" at bounding box center [70, 130] width 102 height 10
type input "/page-3-alpha"
click at [80, 185] on div "/page-alpha" at bounding box center [70, 186] width 102 height 10
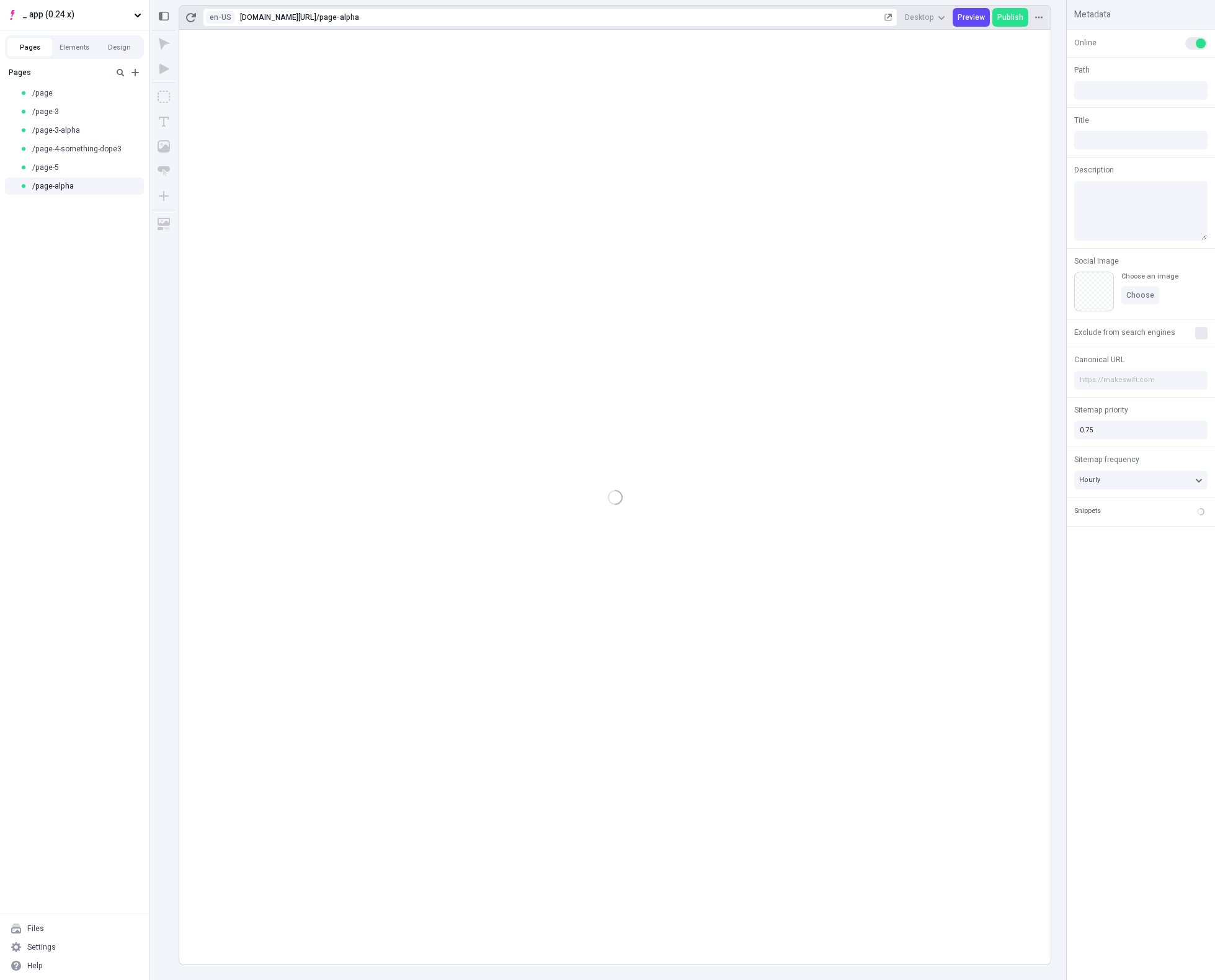
type input "/page-alpha"
